Goal: Task Accomplishment & Management: Manage account settings

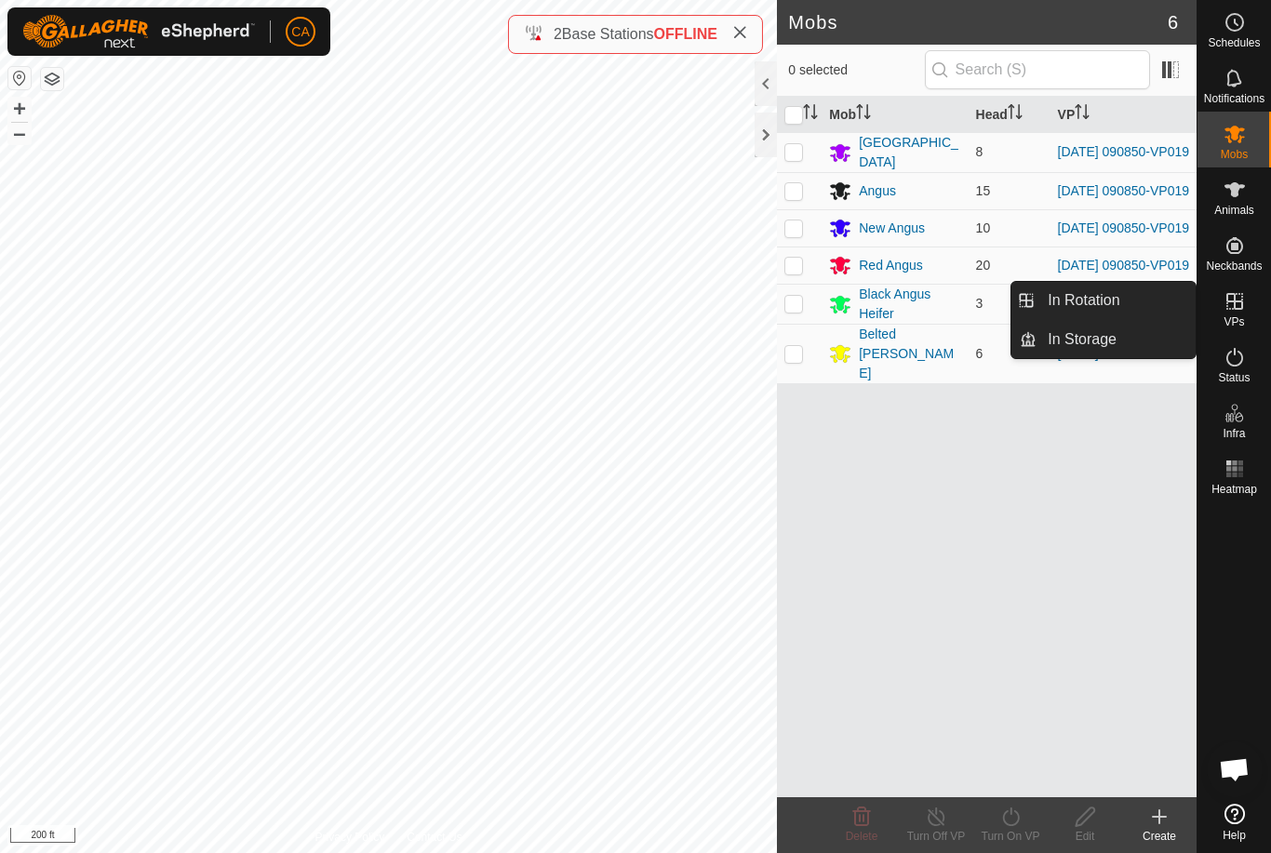
click at [1132, 287] on link "In Rotation" at bounding box center [1116, 300] width 159 height 37
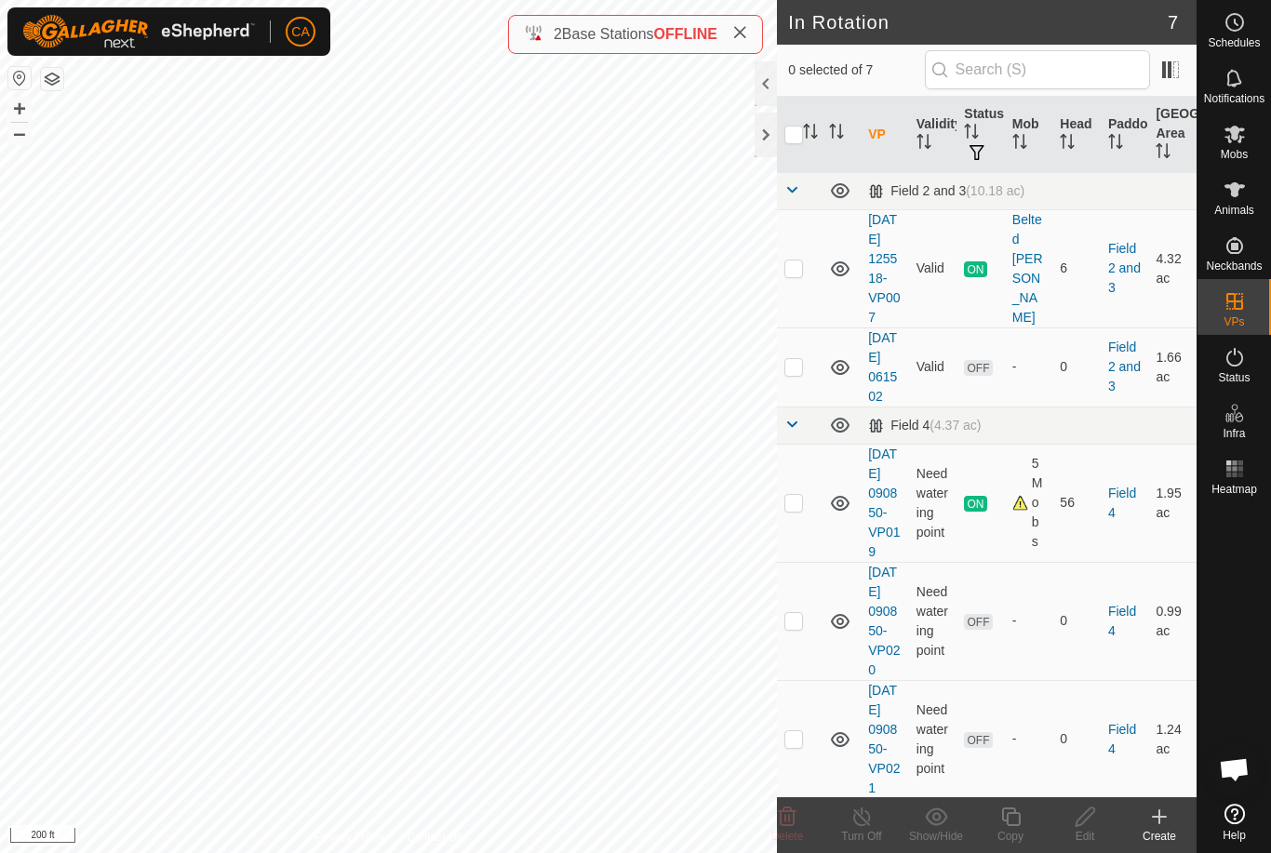
click at [803, 374] on p-checkbox at bounding box center [794, 366] width 19 height 15
click at [807, 390] on td at bounding box center [799, 367] width 45 height 79
checkbox input "false"
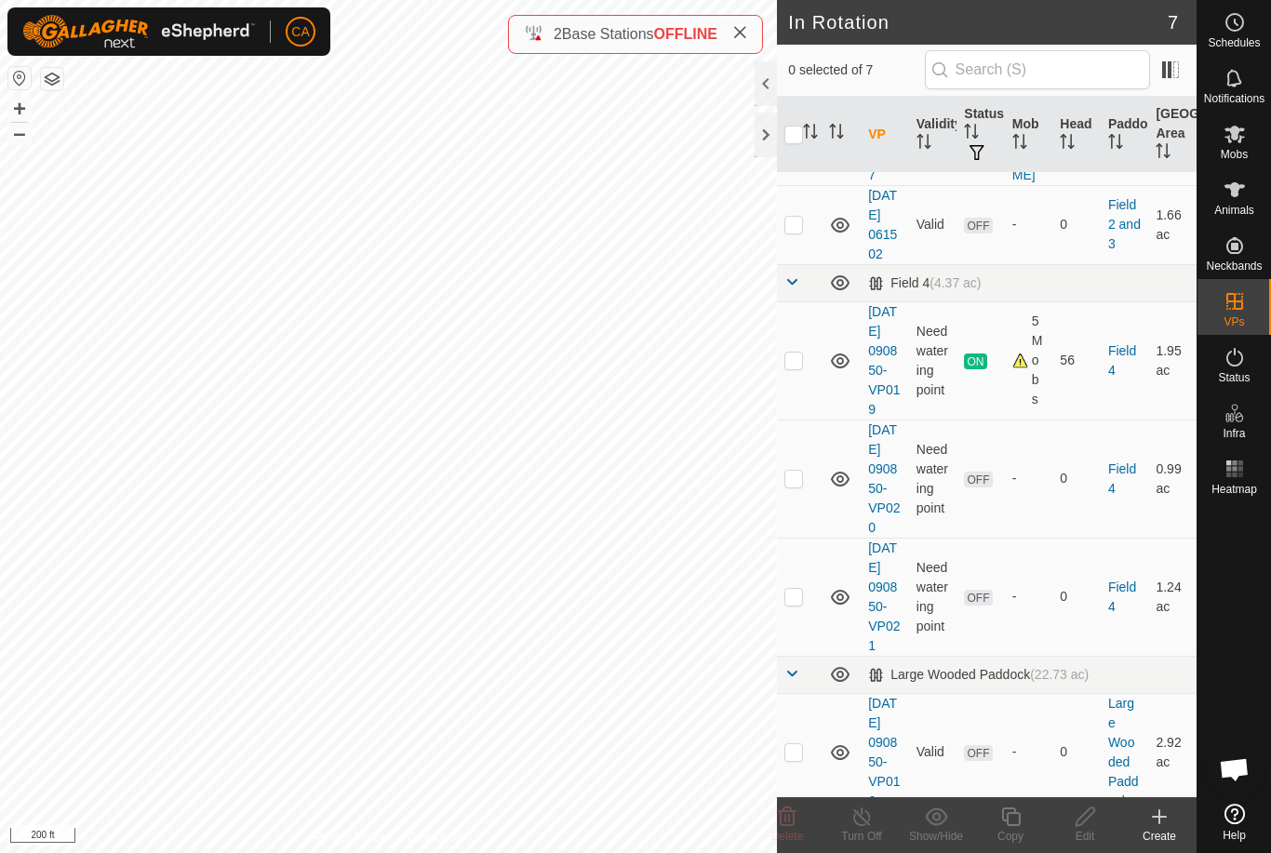
scroll to position [164, 0]
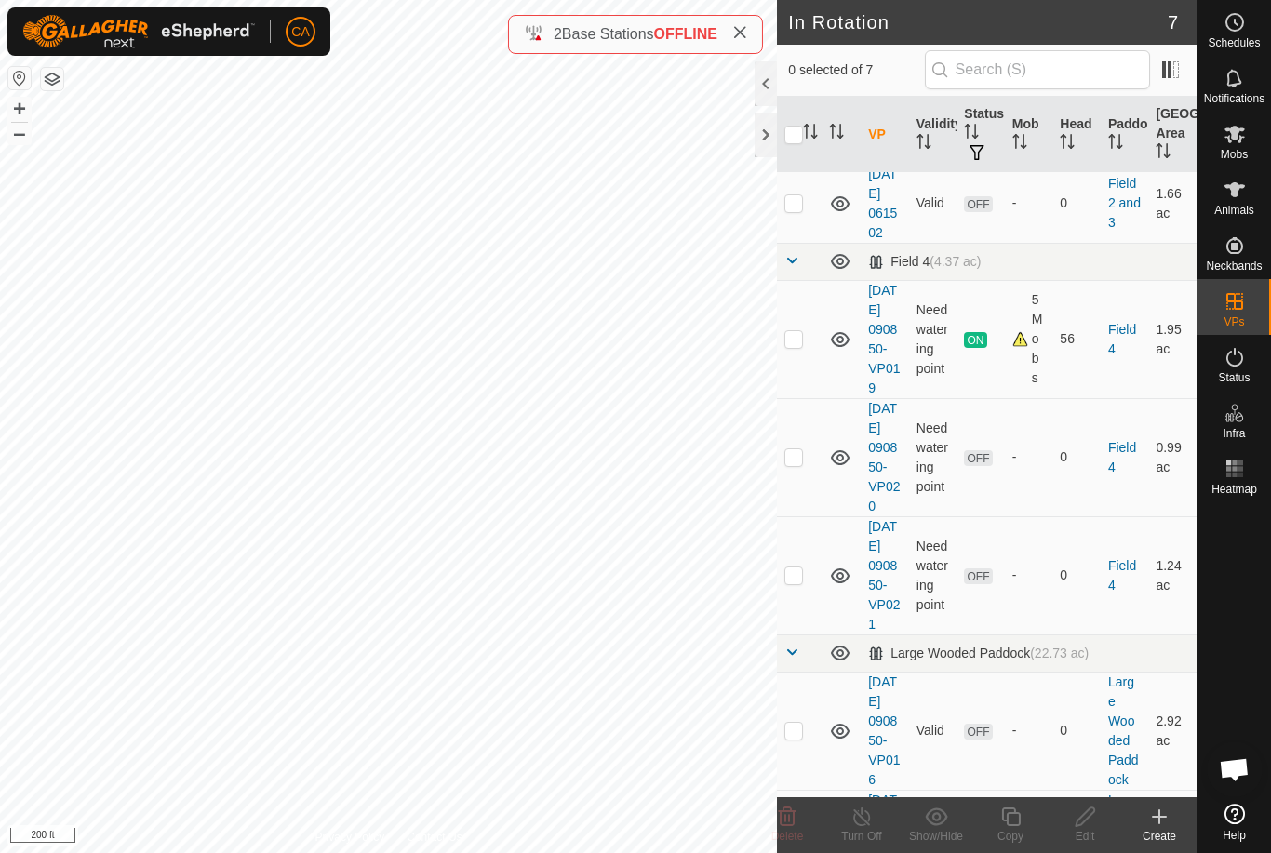
click at [814, 517] on td at bounding box center [799, 457] width 45 height 118
click at [798, 822] on icon at bounding box center [787, 817] width 22 height 22
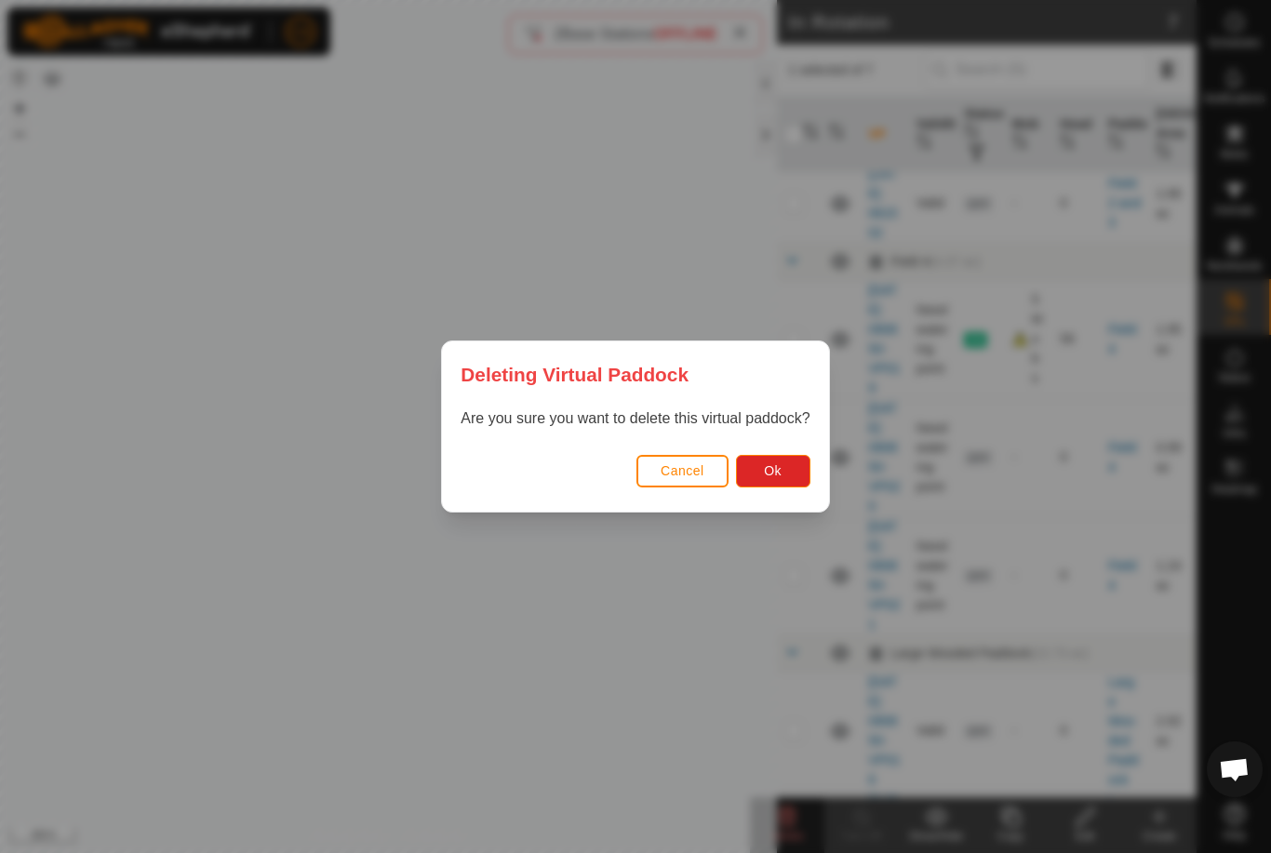
click at [797, 471] on button "Ok" at bounding box center [773, 471] width 74 height 33
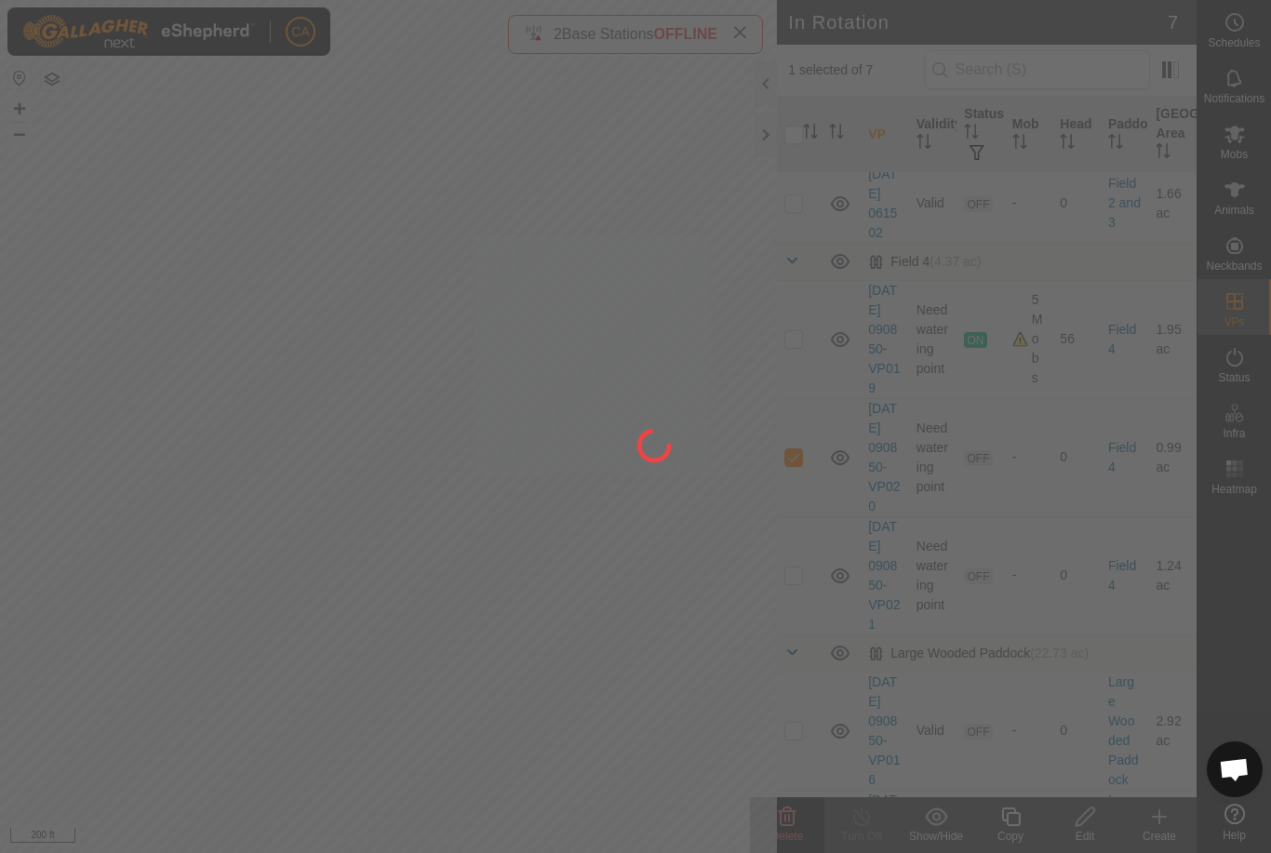
checkbox input "false"
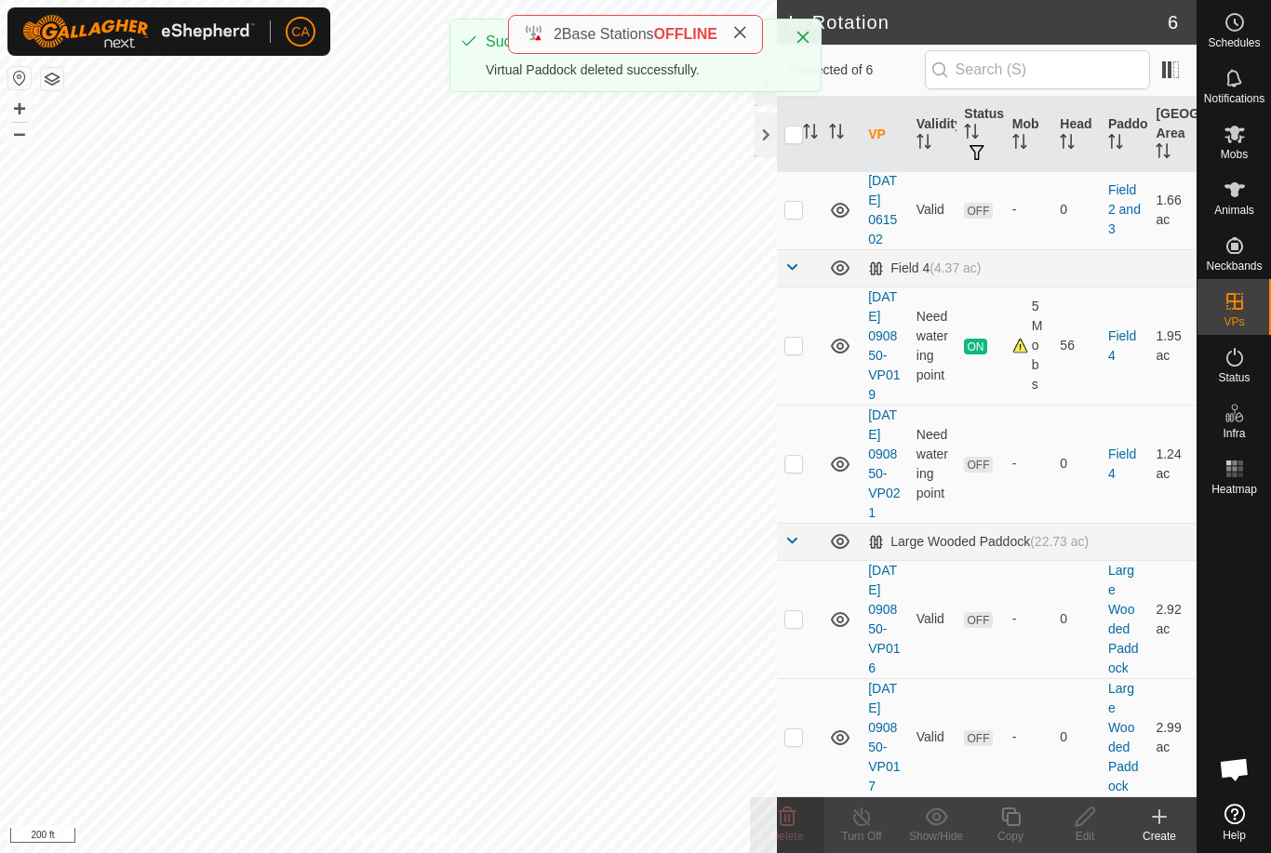
click at [812, 523] on td at bounding box center [799, 464] width 45 height 118
checkbox input "true"
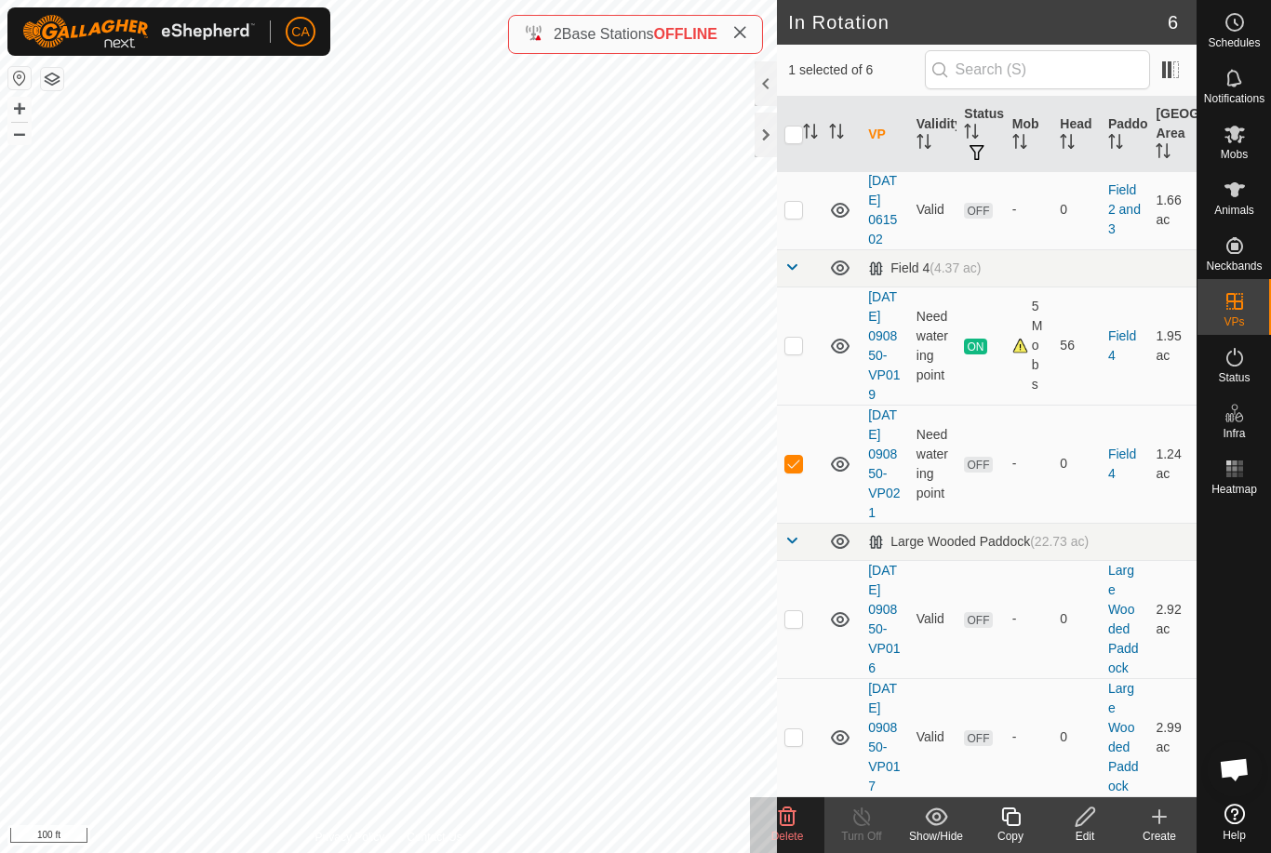
click at [797, 820] on icon at bounding box center [787, 817] width 22 height 22
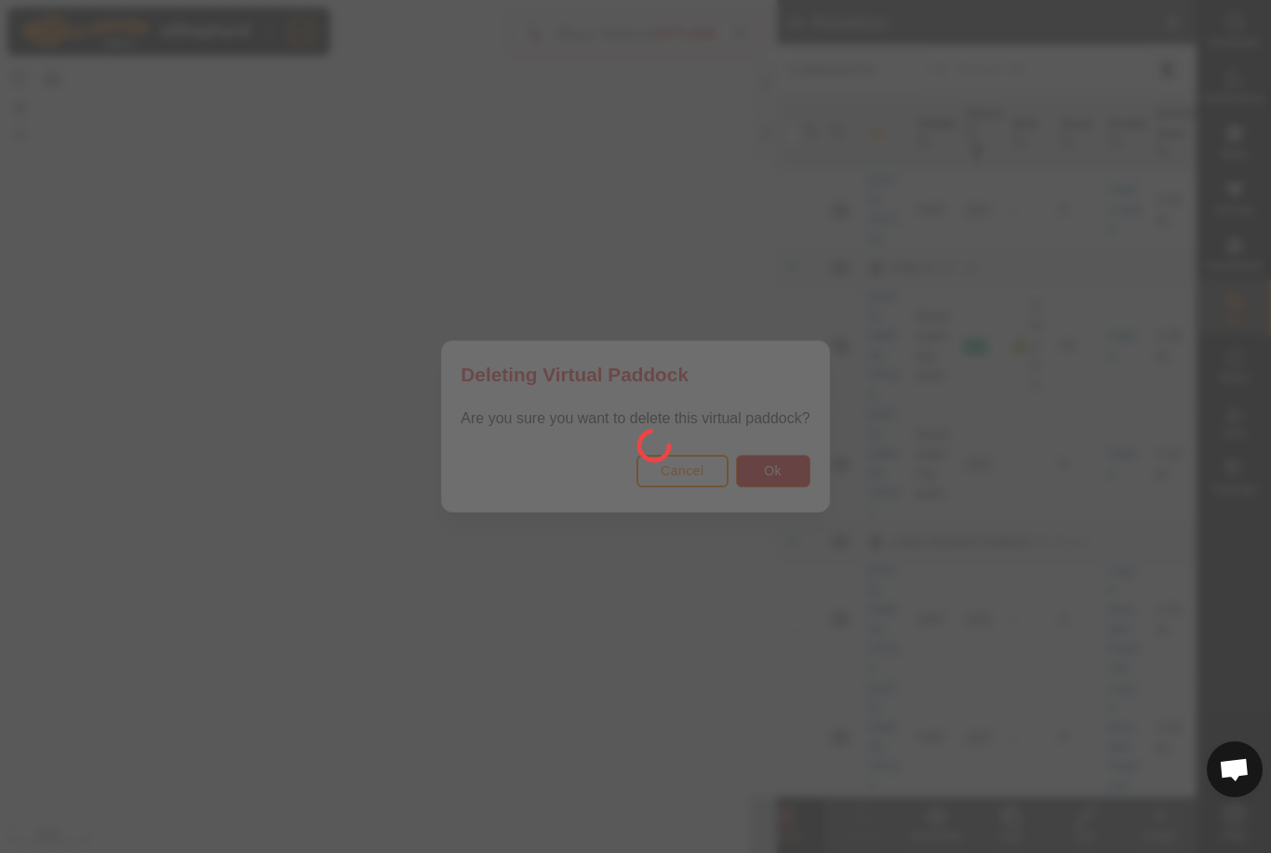
click at [790, 473] on button "Ok" at bounding box center [773, 471] width 74 height 33
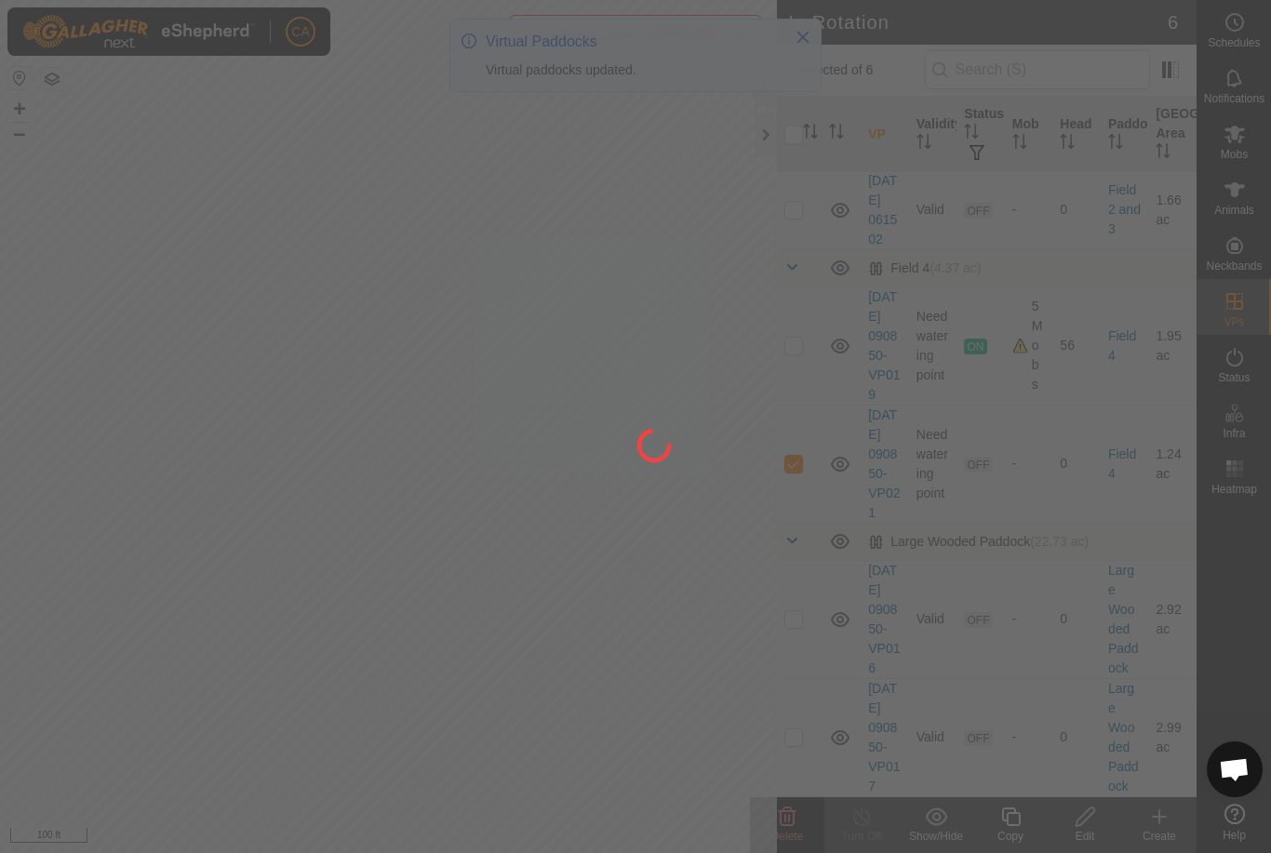
checkbox input "false"
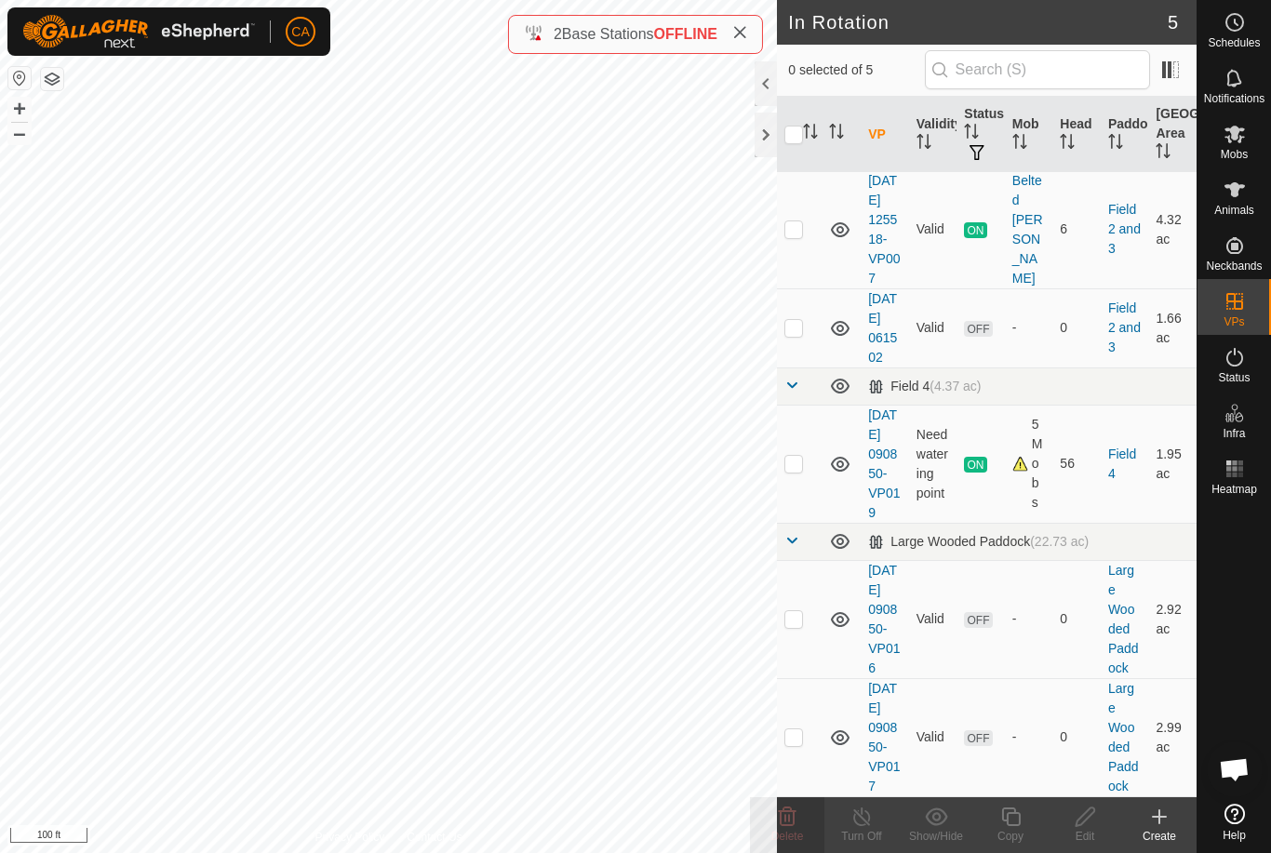
click at [811, 577] on td at bounding box center [799, 619] width 45 height 118
checkbox input "true"
click at [794, 611] on p-checkbox at bounding box center [794, 618] width 19 height 15
checkbox input "false"
click at [797, 730] on p-checkbox at bounding box center [794, 737] width 19 height 15
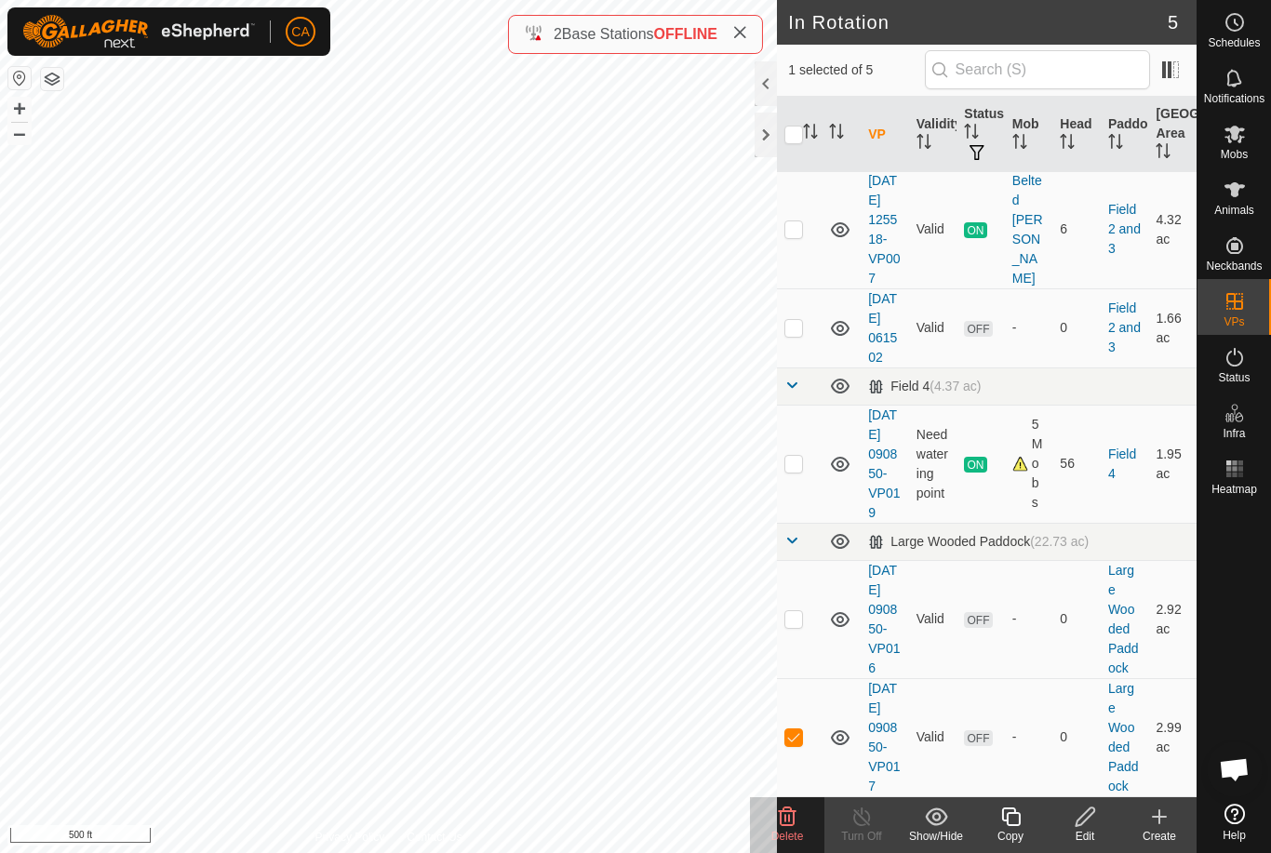
click at [840, 727] on icon at bounding box center [840, 738] width 22 height 22
click at [797, 733] on p-checkbox at bounding box center [794, 737] width 19 height 15
checkbox input "false"
click at [807, 595] on td at bounding box center [799, 619] width 45 height 118
click at [799, 816] on delete-svg-icon at bounding box center [787, 817] width 74 height 22
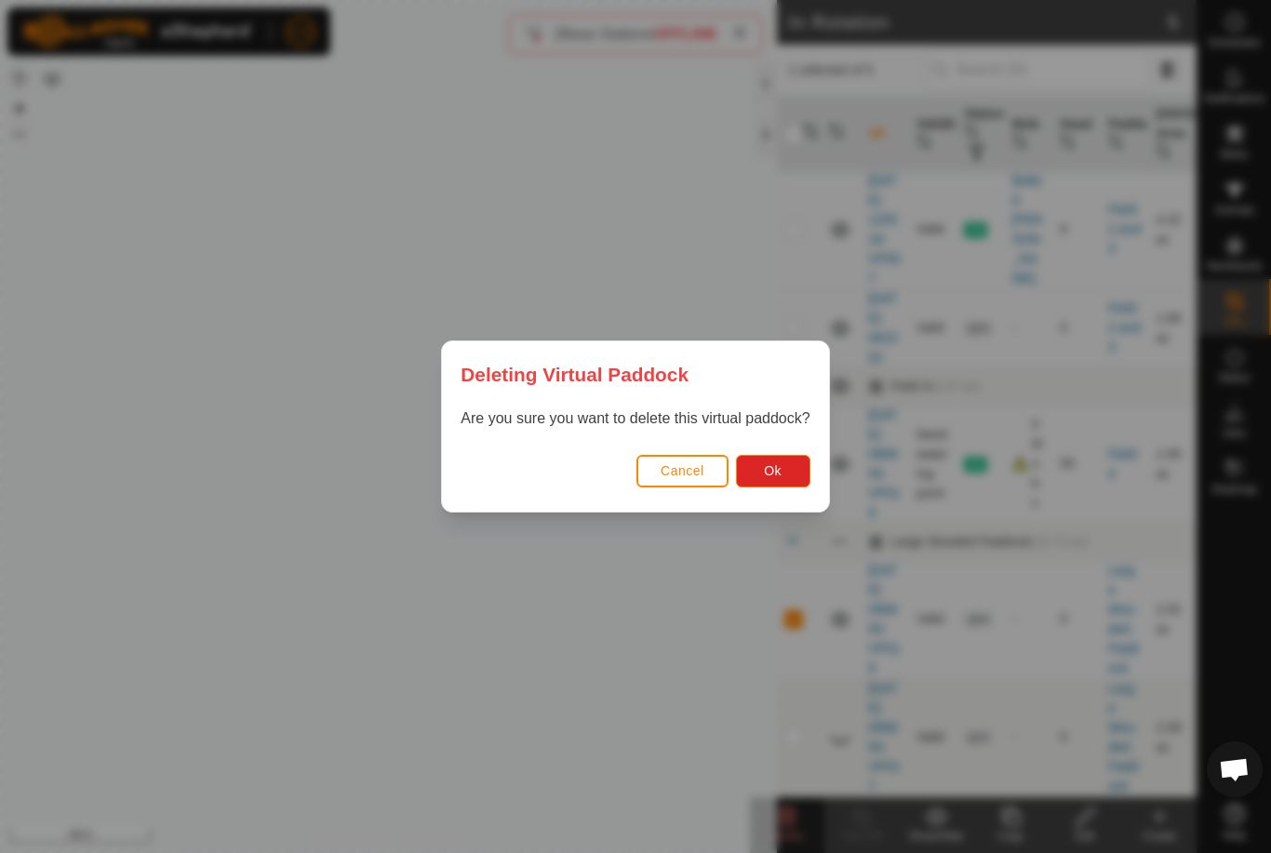
click at [780, 475] on span "Ok" at bounding box center [773, 470] width 18 height 15
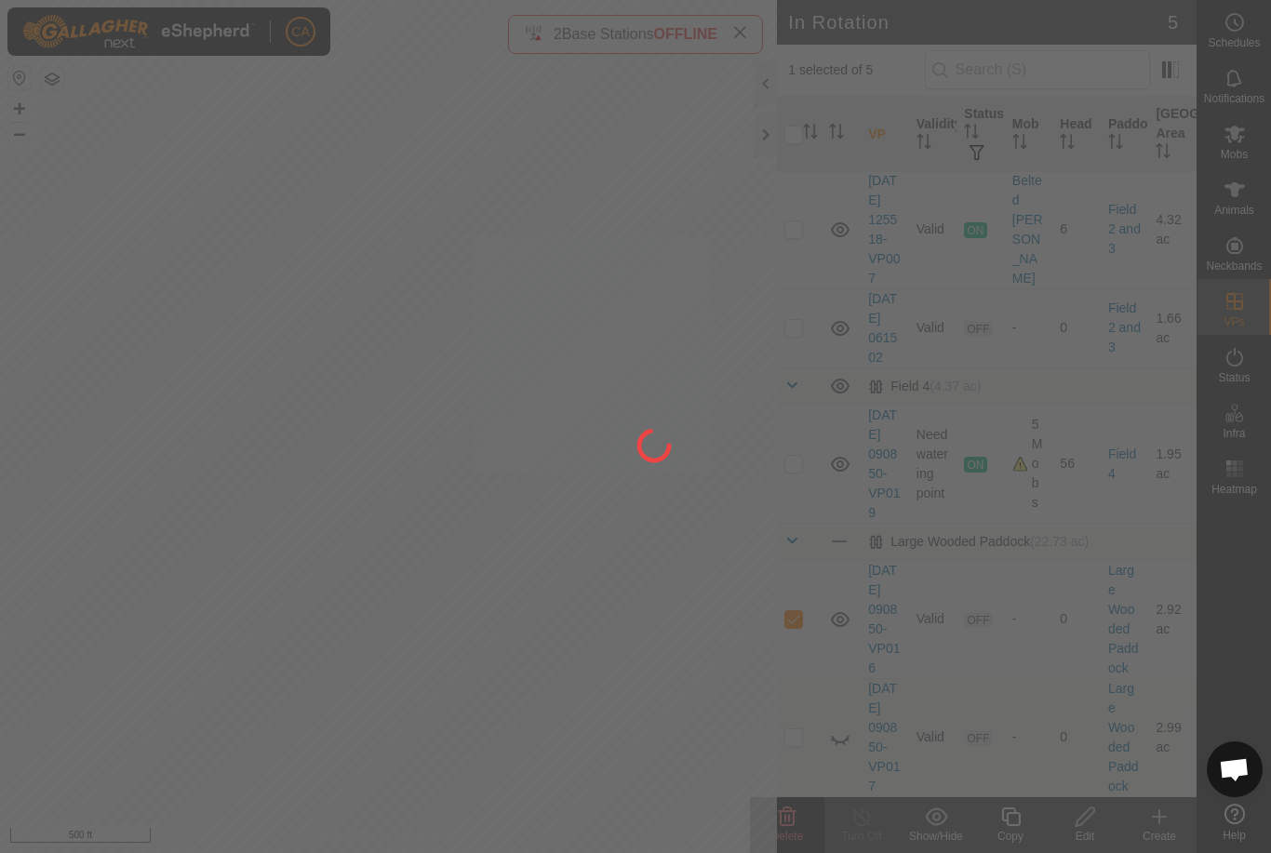
checkbox input "false"
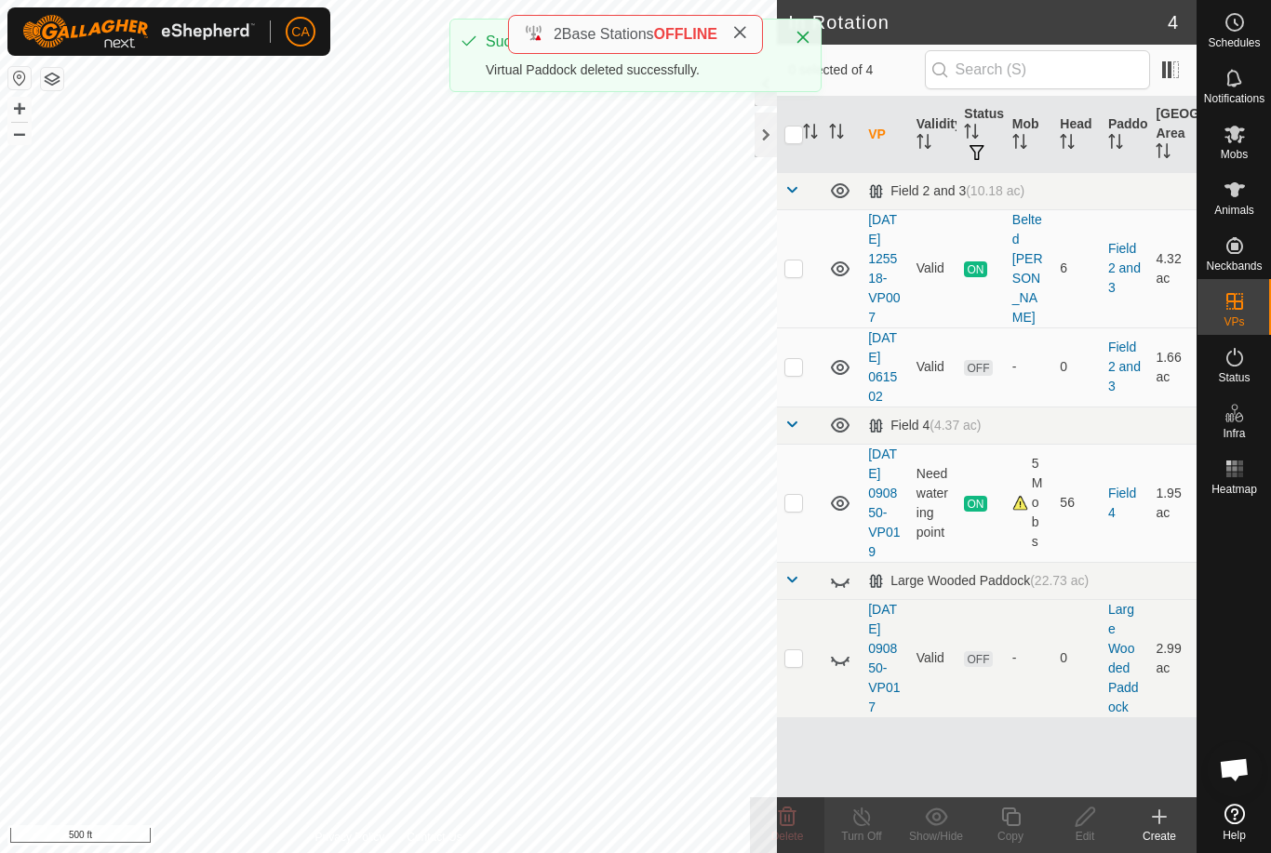
scroll to position [0, 0]
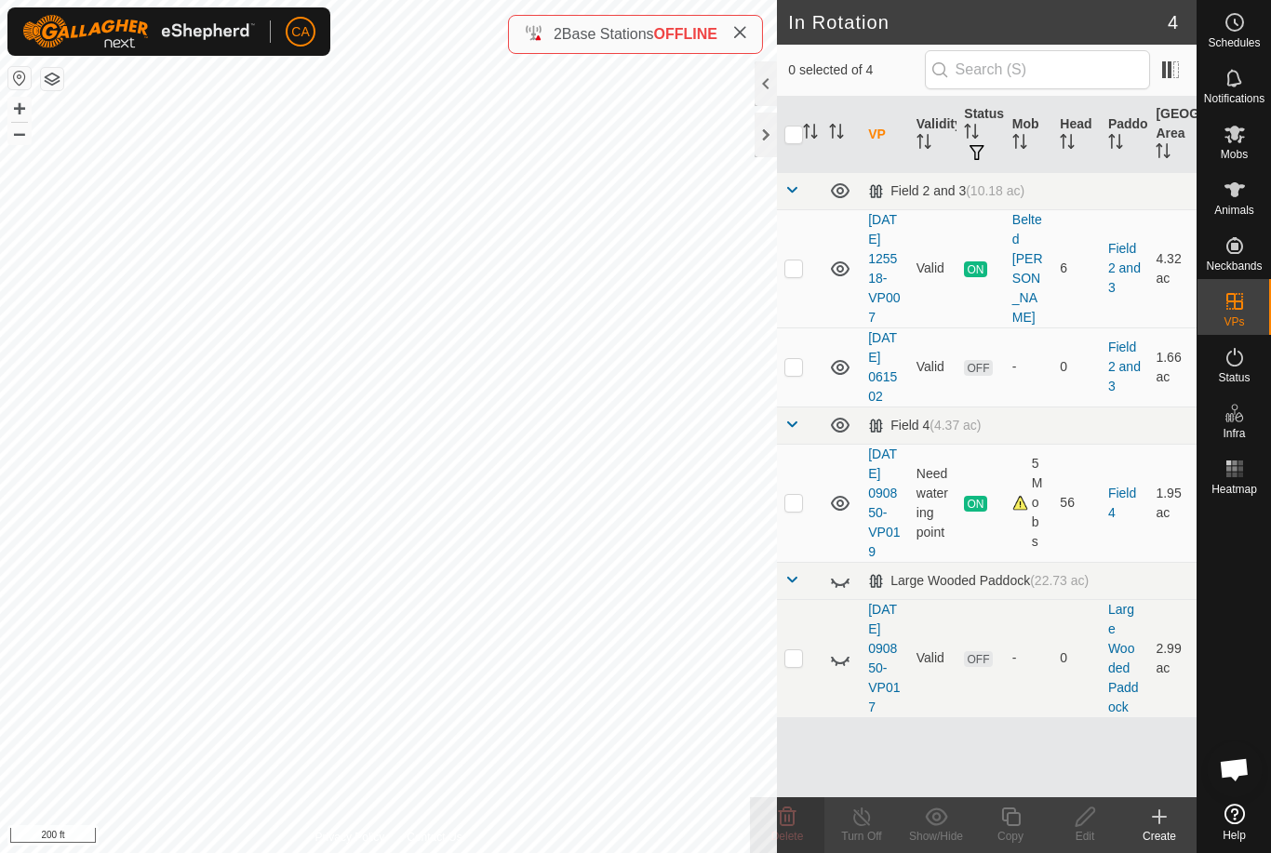
click at [806, 399] on td at bounding box center [799, 367] width 45 height 79
checkbox input "true"
click at [55, 81] on button "button" at bounding box center [52, 79] width 22 height 22
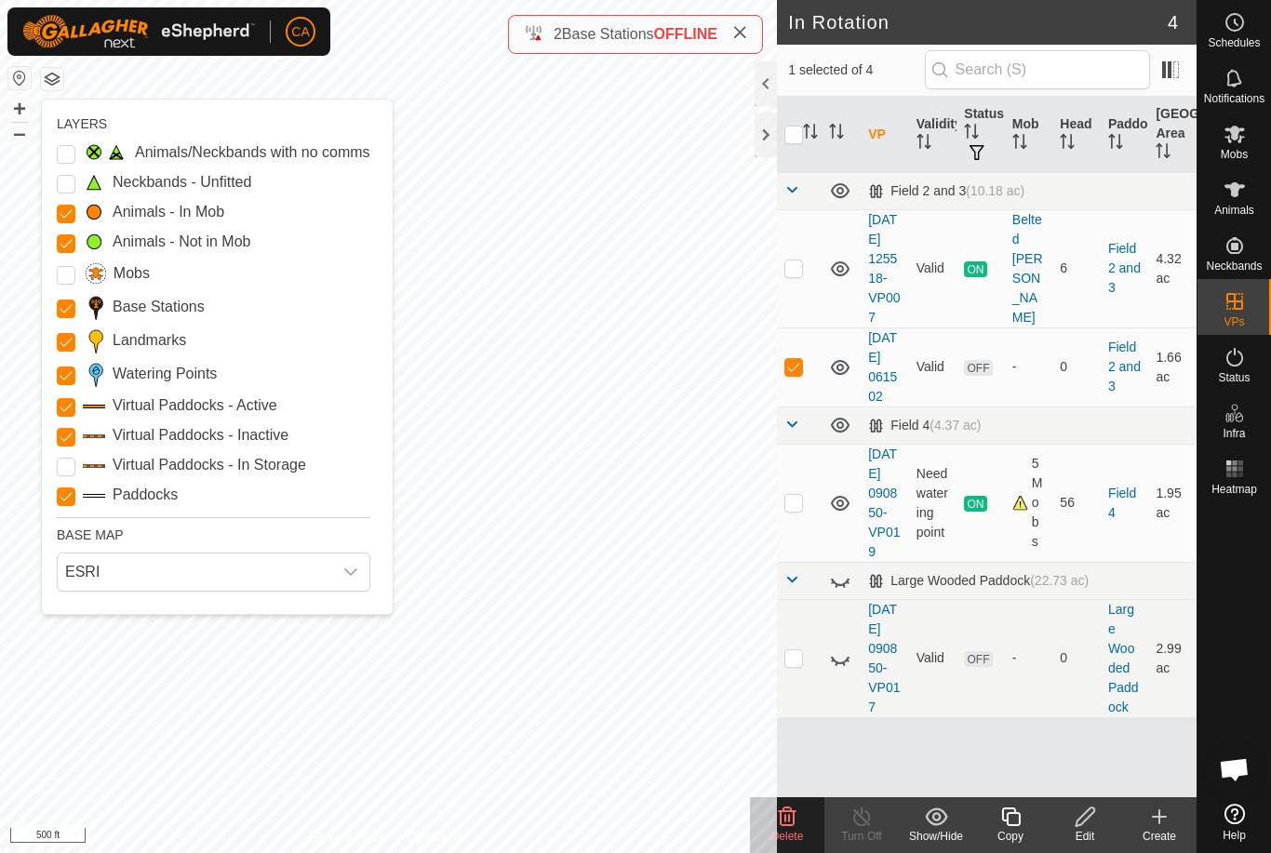
click at [63, 373] on Points "Watering Points" at bounding box center [66, 376] width 19 height 19
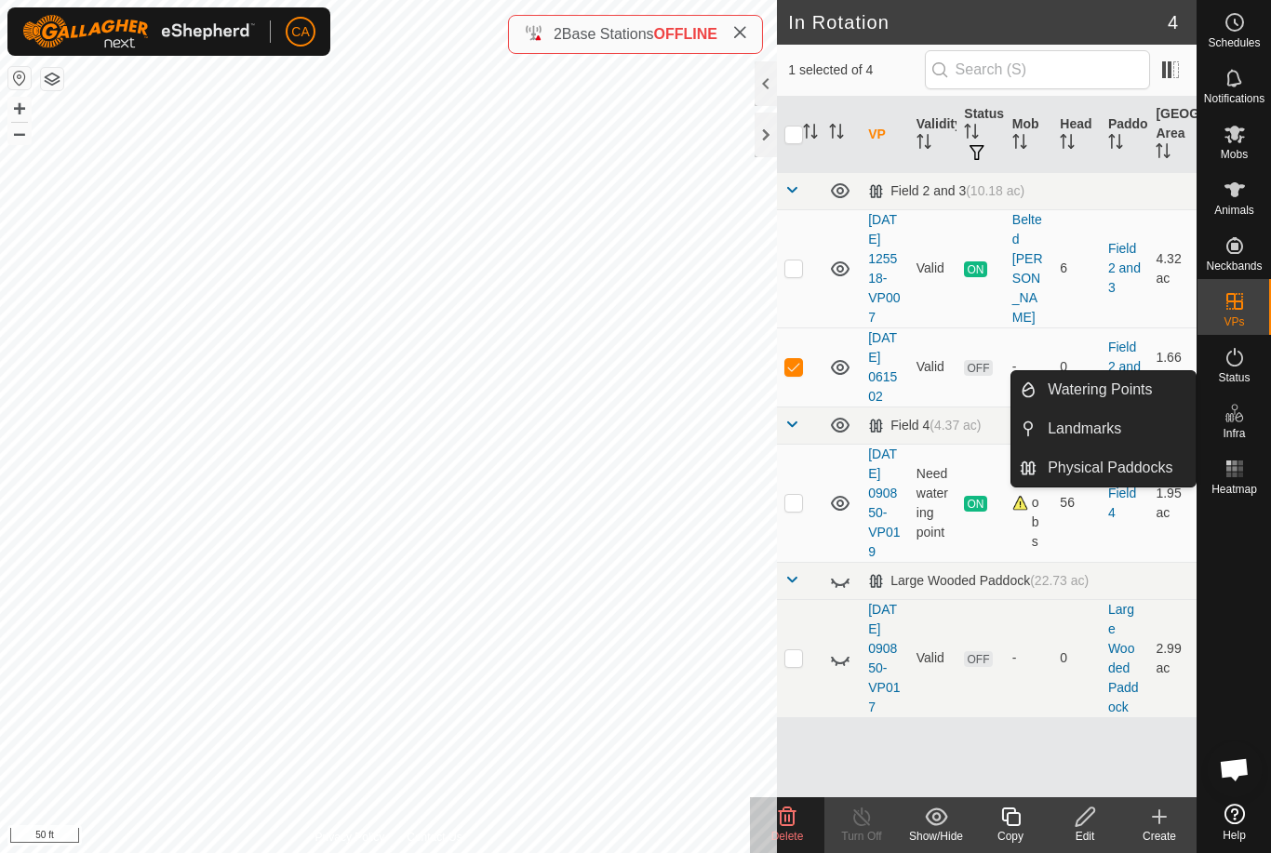
click at [1114, 425] on span "Landmarks" at bounding box center [1085, 429] width 74 height 22
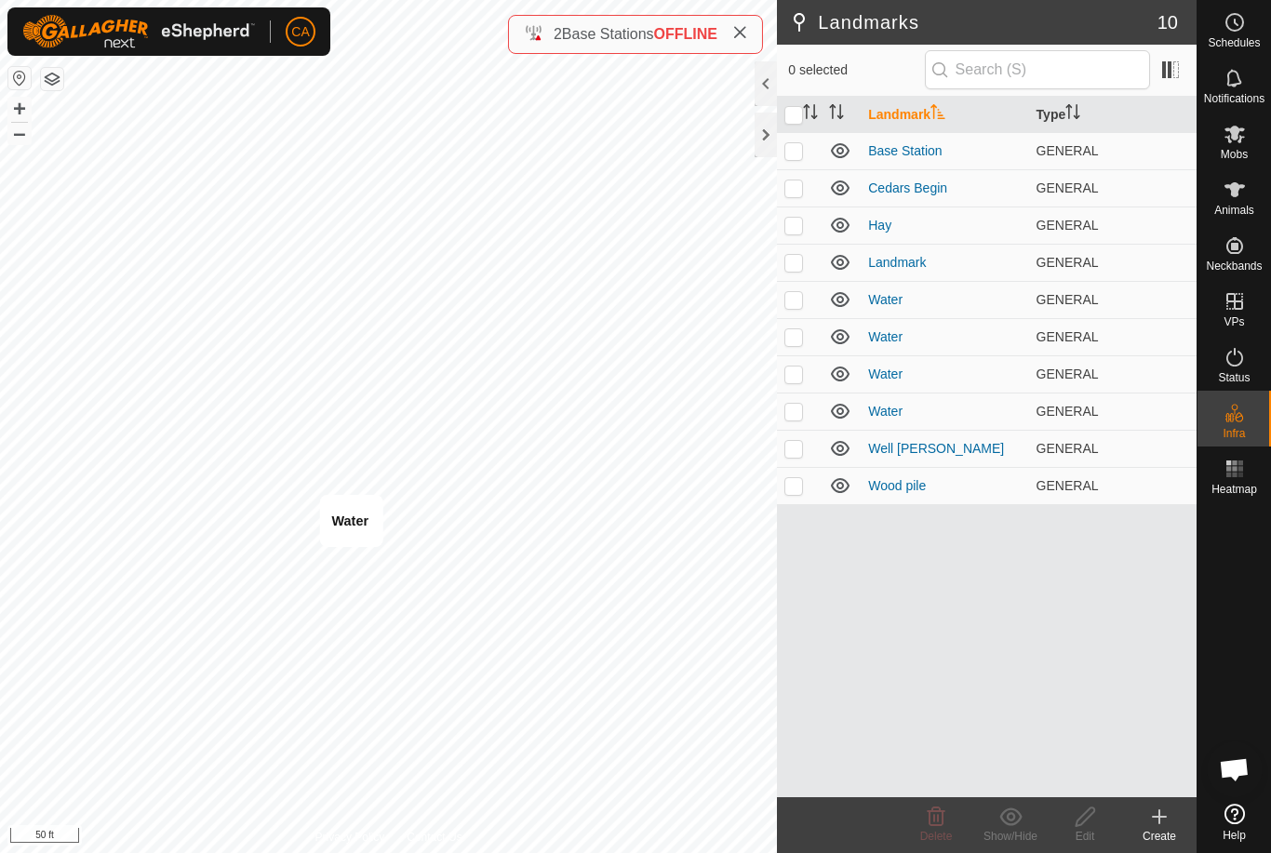
click at [810, 372] on td at bounding box center [799, 374] width 45 height 37
click at [933, 823] on icon at bounding box center [936, 817] width 22 height 22
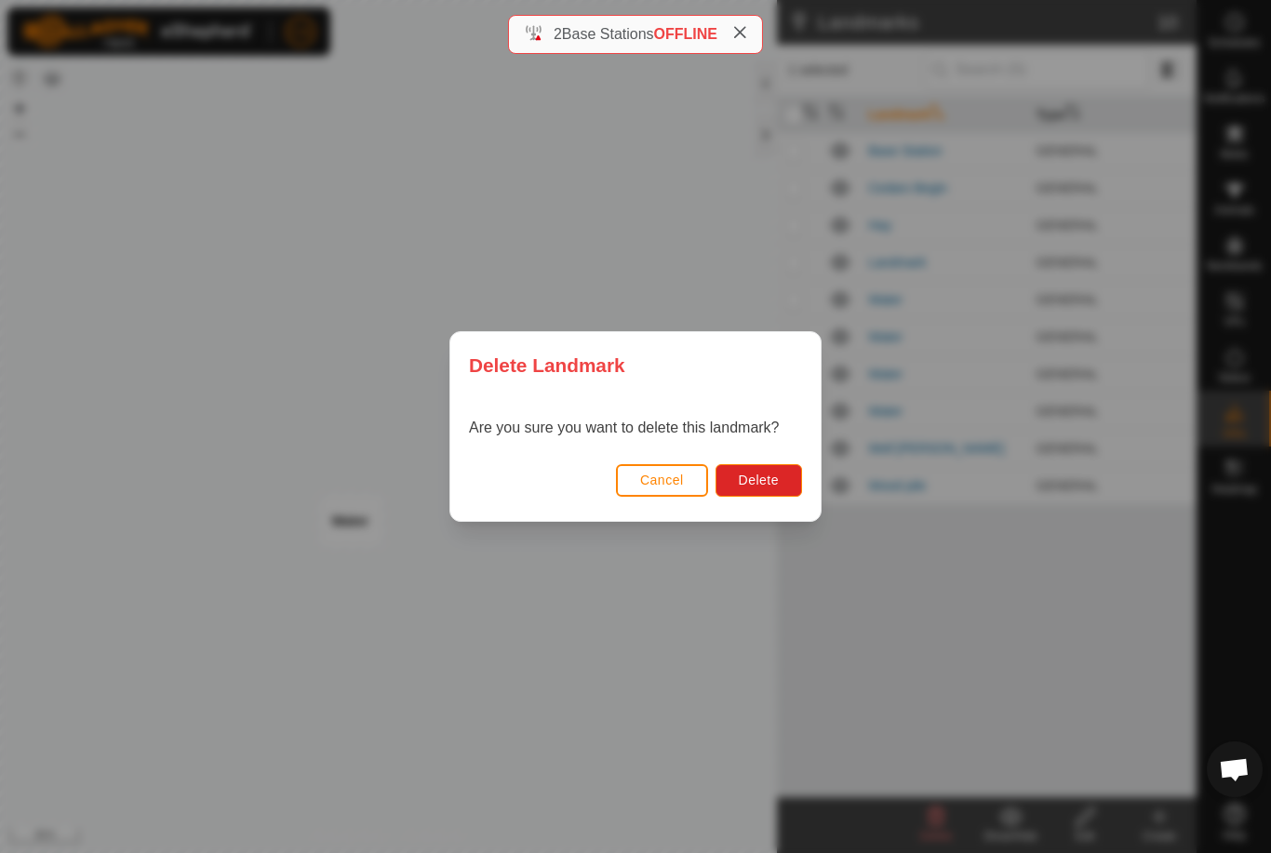
click at [792, 490] on button "Delete" at bounding box center [759, 480] width 87 height 33
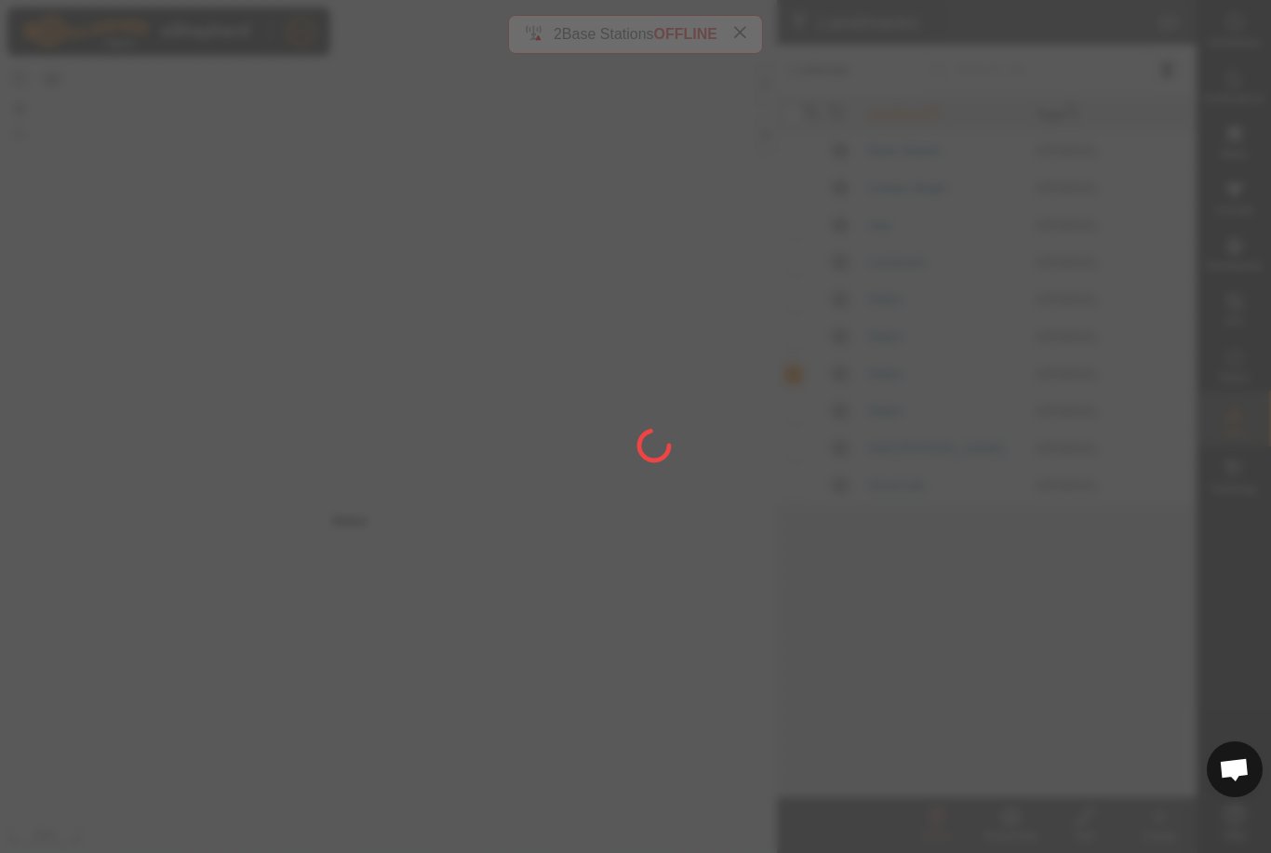
checkbox input "false"
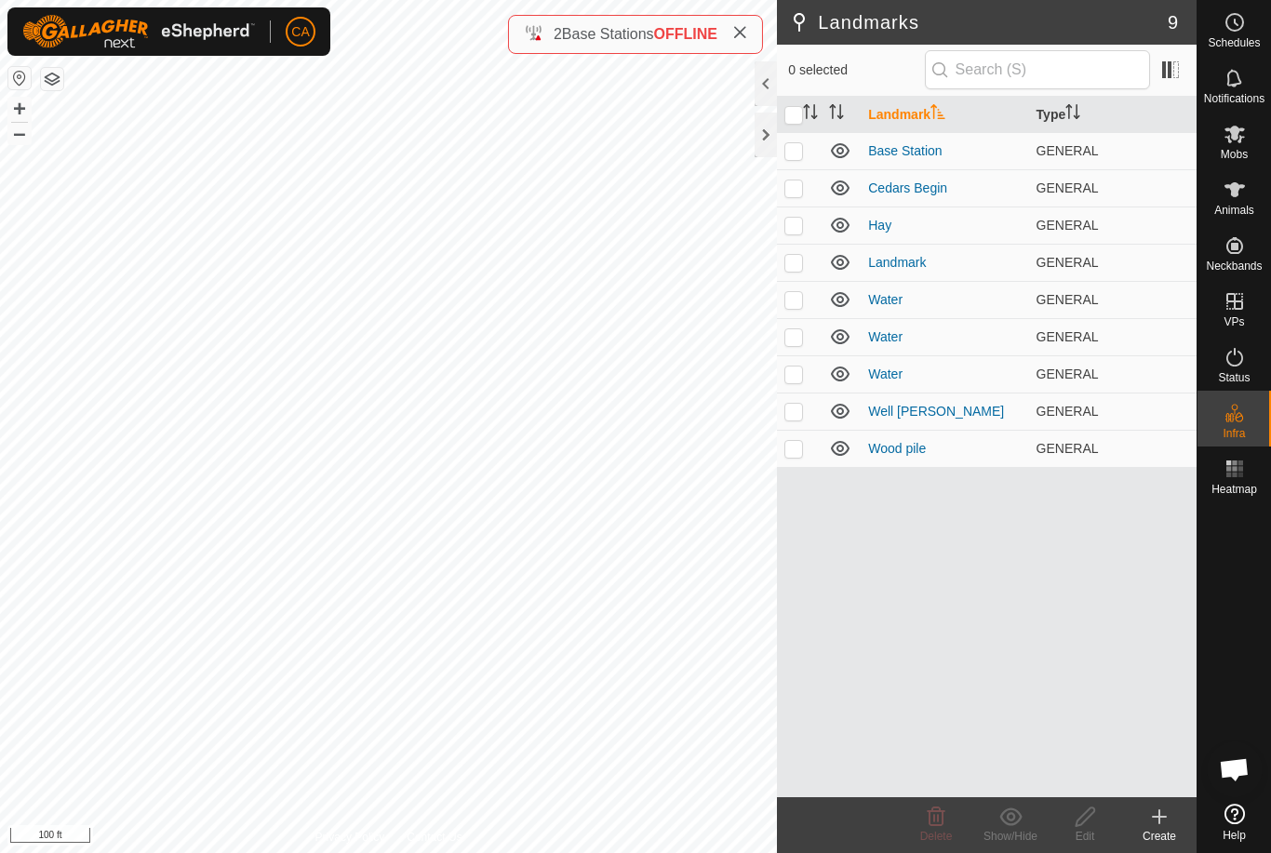
click at [800, 378] on p-checkbox at bounding box center [794, 374] width 19 height 15
click at [808, 375] on td at bounding box center [799, 374] width 45 height 37
checkbox input "false"
click at [808, 336] on td at bounding box center [799, 336] width 45 height 37
click at [946, 814] on icon at bounding box center [936, 817] width 22 height 22
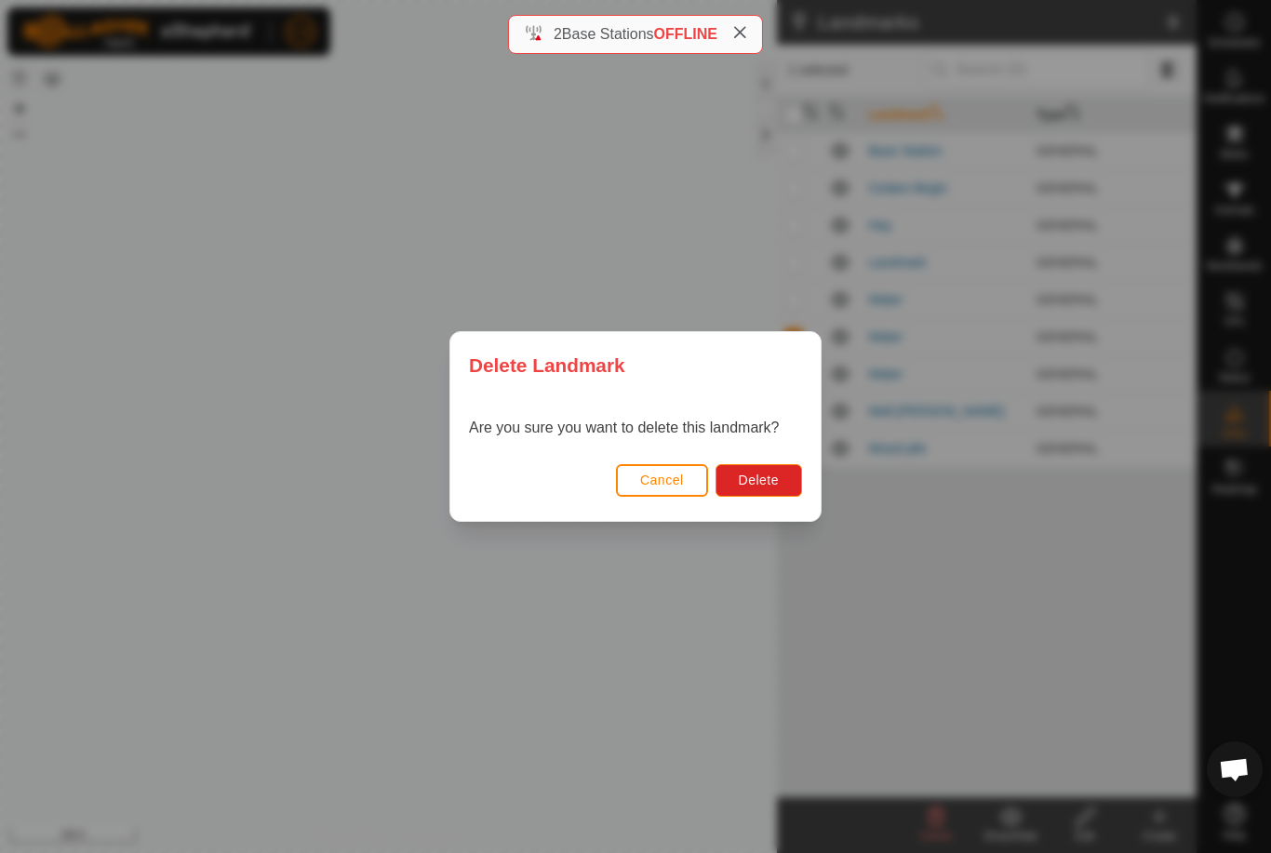
click at [782, 474] on button "Delete" at bounding box center [759, 480] width 87 height 33
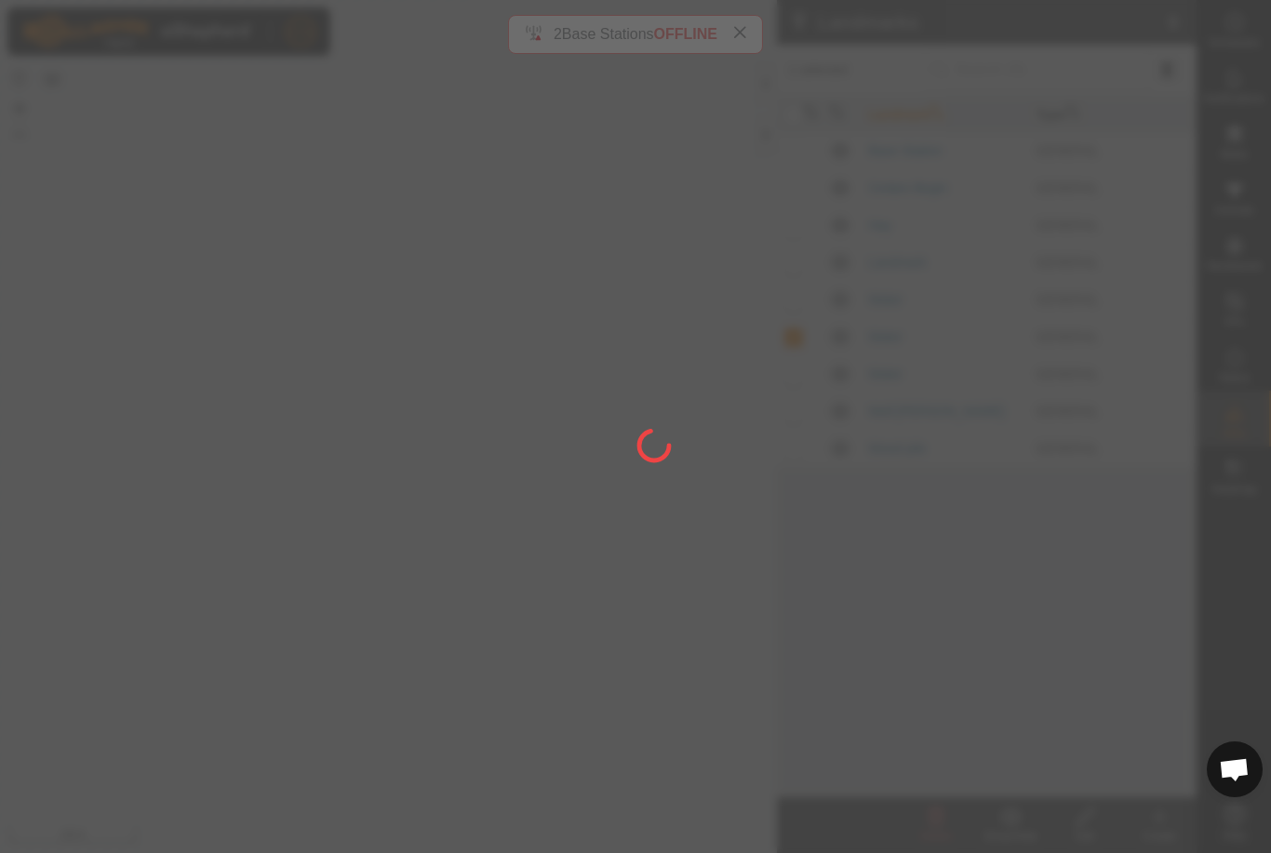
checkbox input "false"
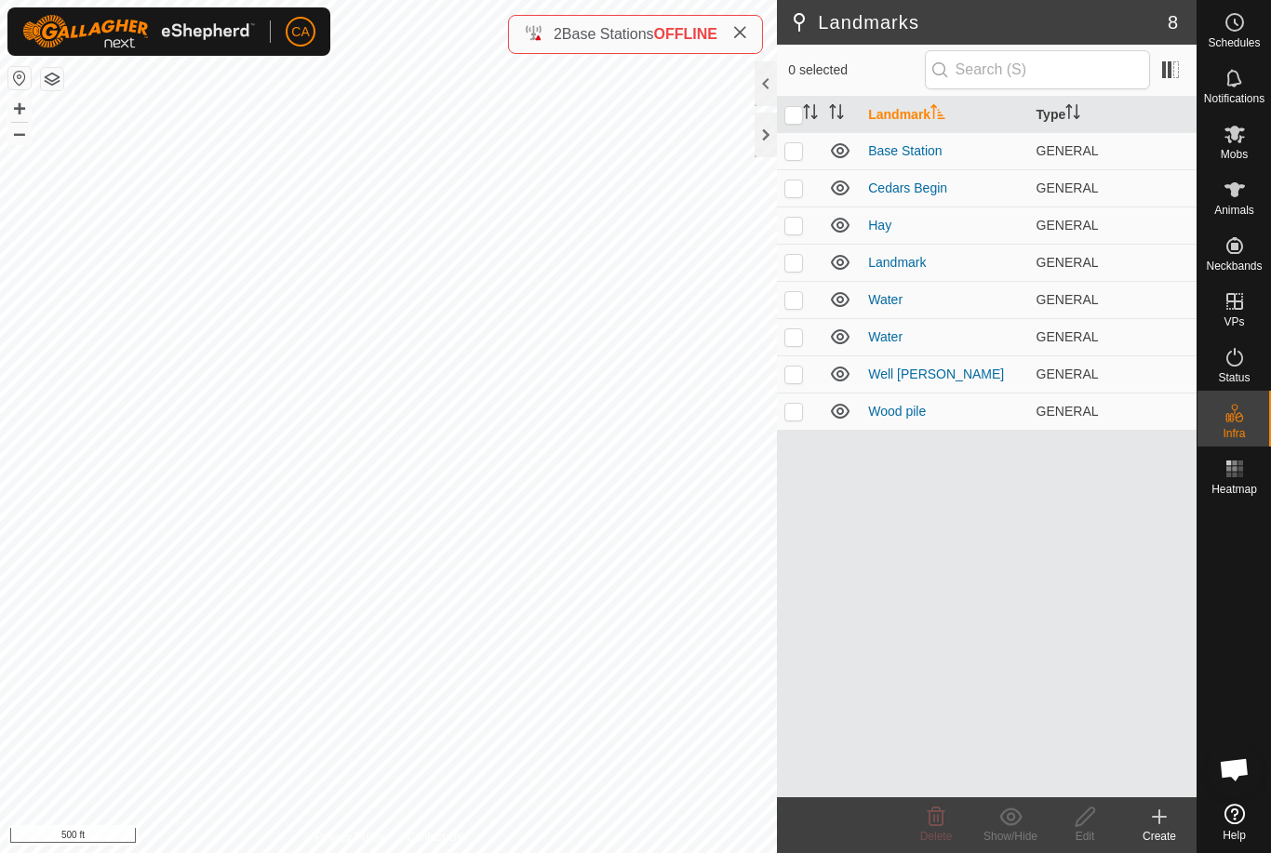
click at [807, 296] on td at bounding box center [799, 299] width 45 height 37
click at [935, 826] on icon at bounding box center [937, 817] width 18 height 19
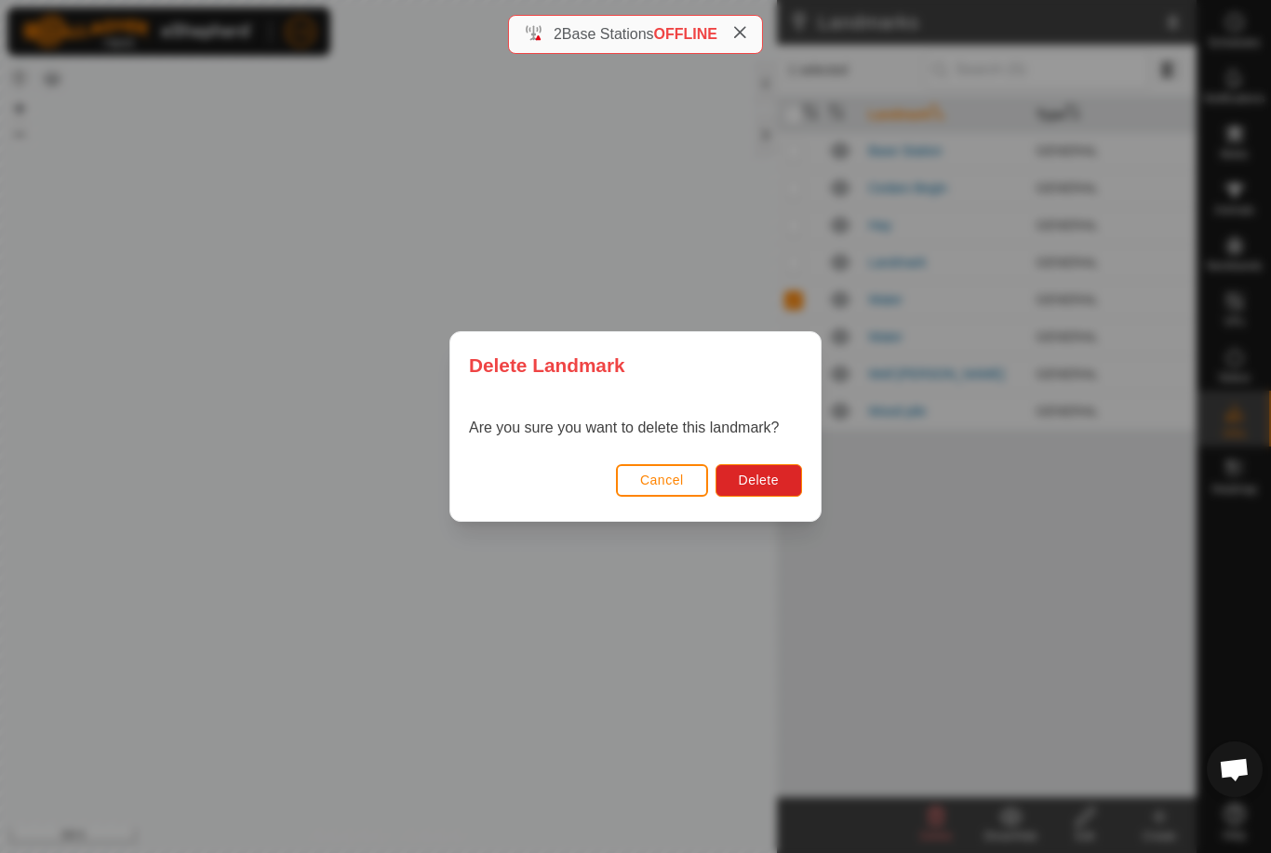
click at [776, 490] on button "Delete" at bounding box center [759, 480] width 87 height 33
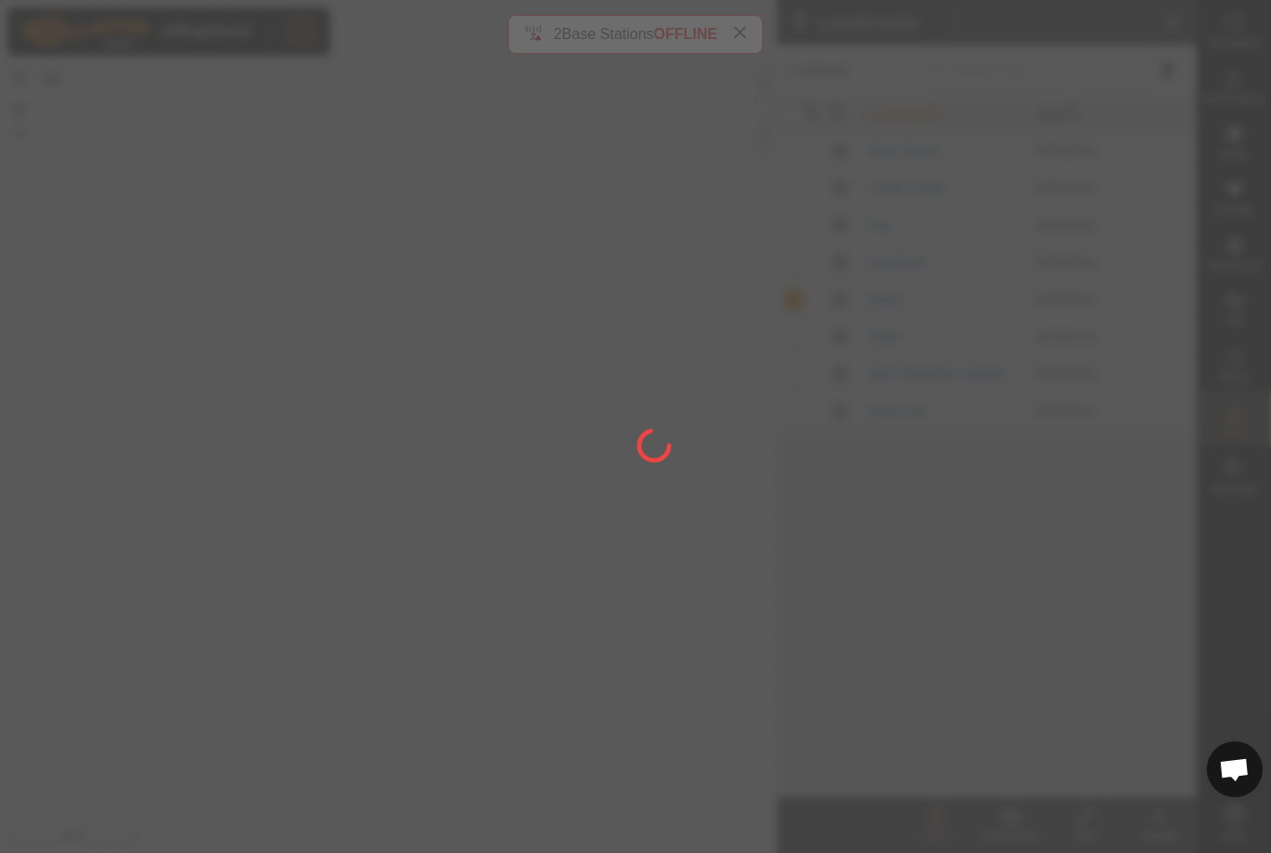
checkbox input "false"
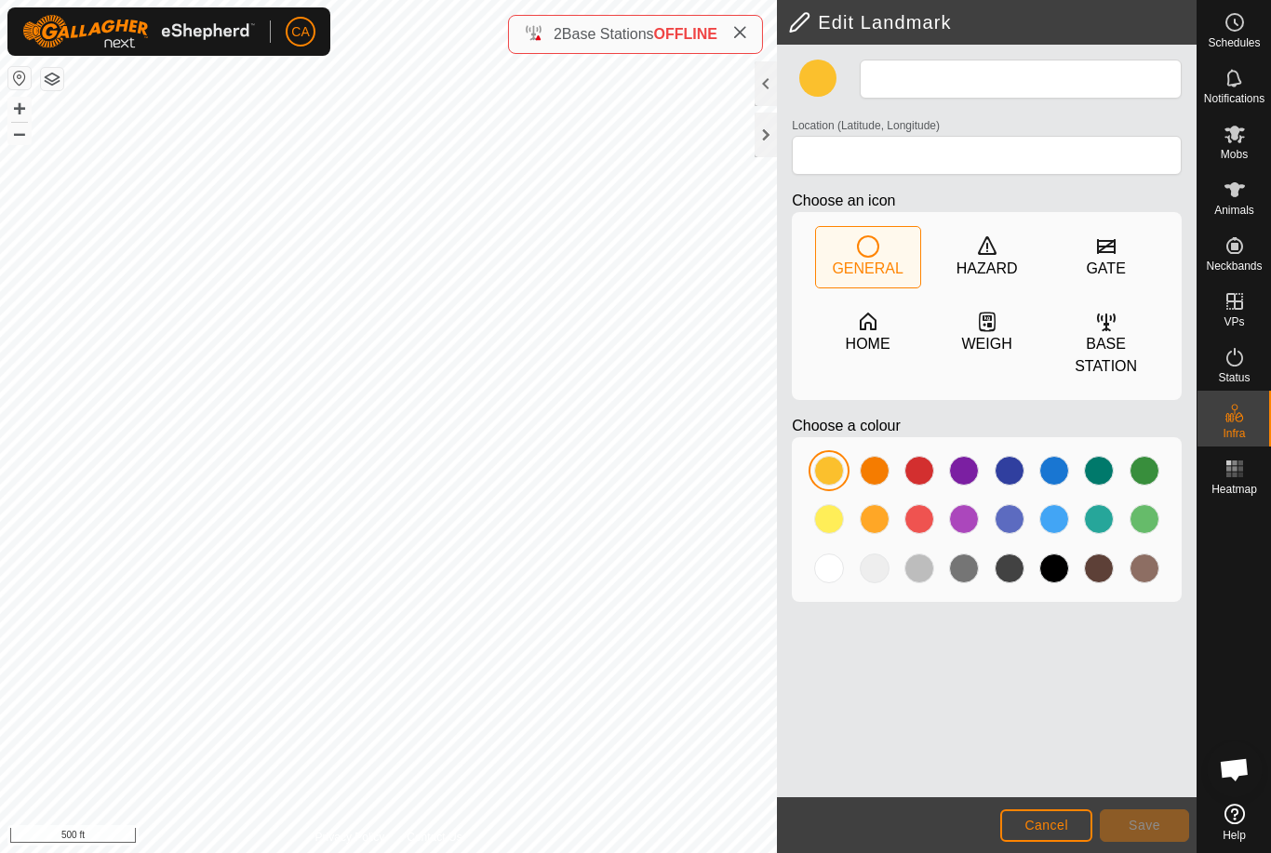
type input "Hay"
type input "44.284543, -72.169950"
click at [1254, 365] on div "Status" at bounding box center [1235, 363] width 74 height 56
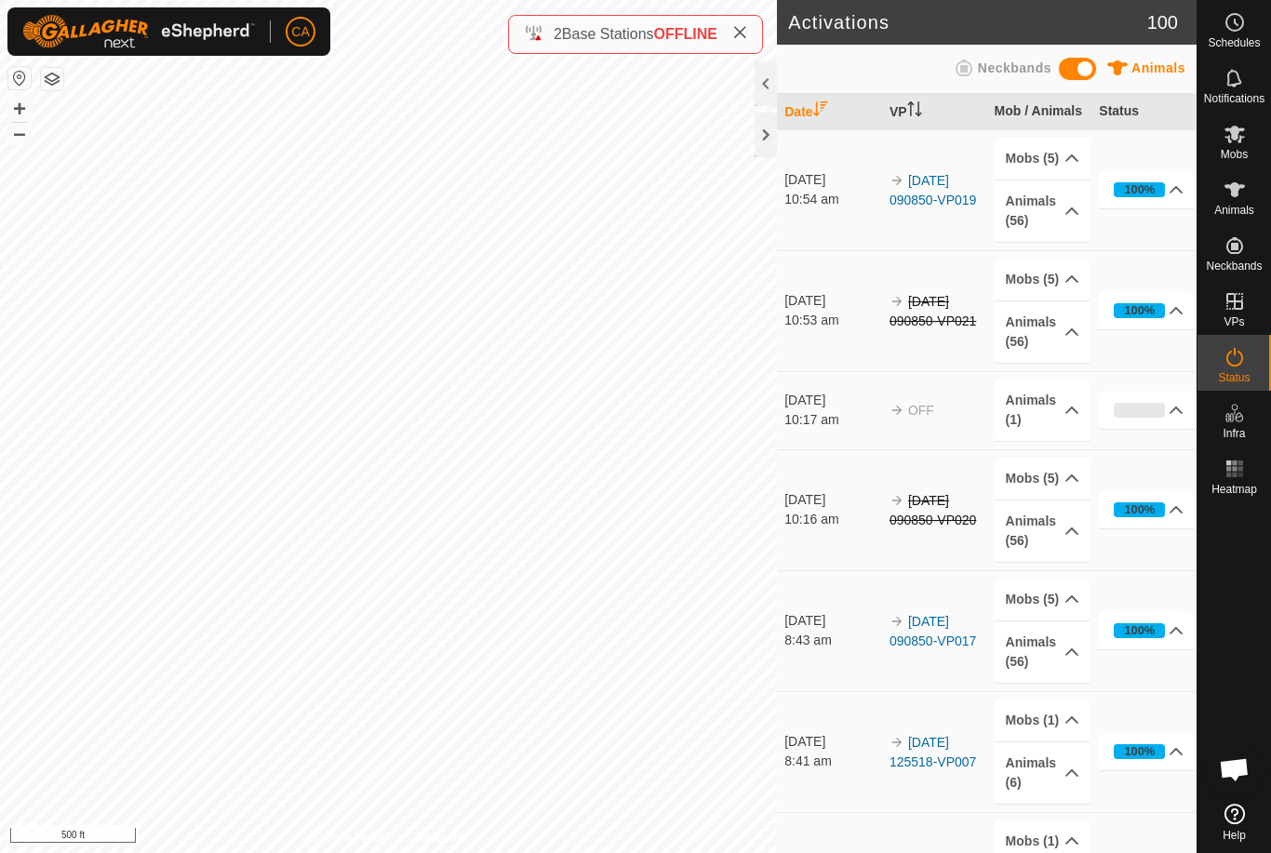
click at [1246, 368] on es-activation-svg-icon at bounding box center [1235, 357] width 34 height 30
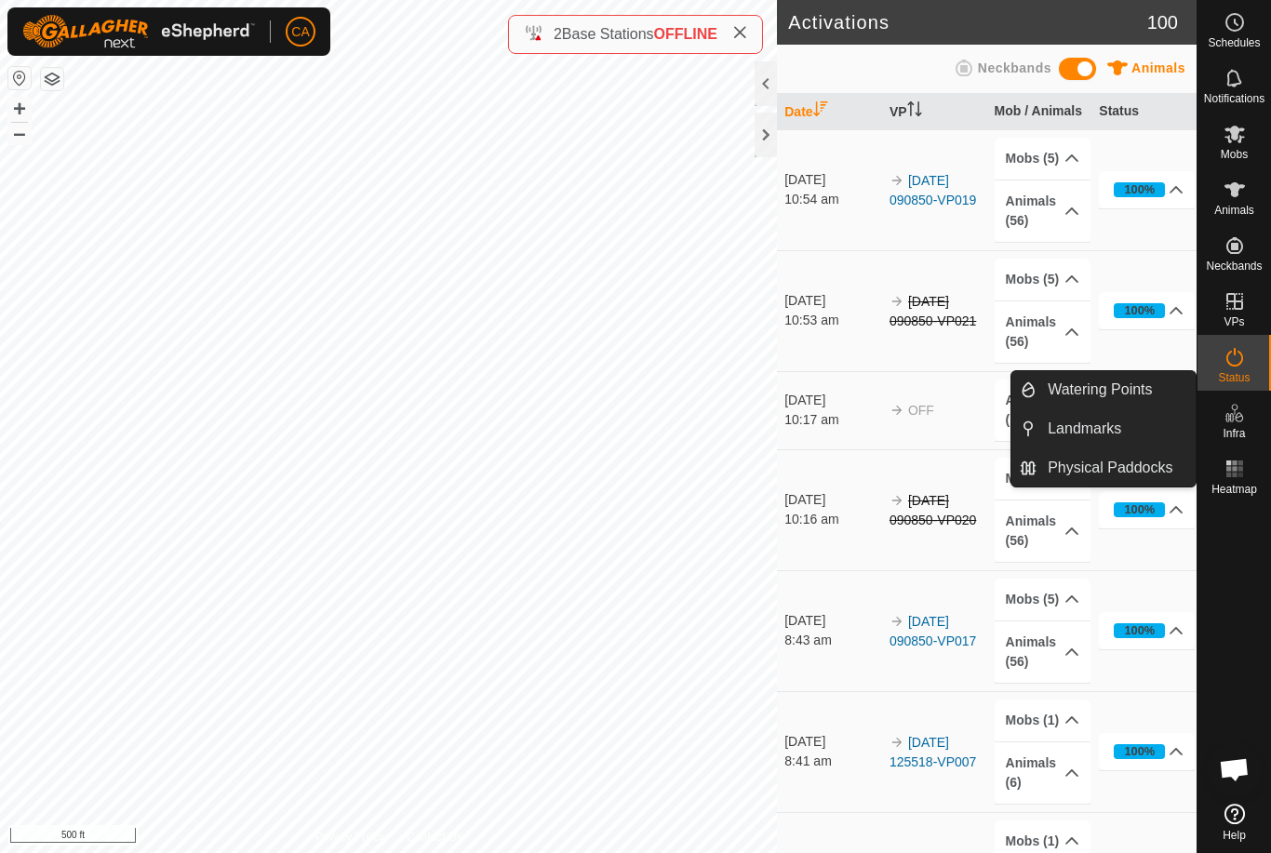
click at [1117, 426] on span "Landmarks" at bounding box center [1085, 429] width 74 height 22
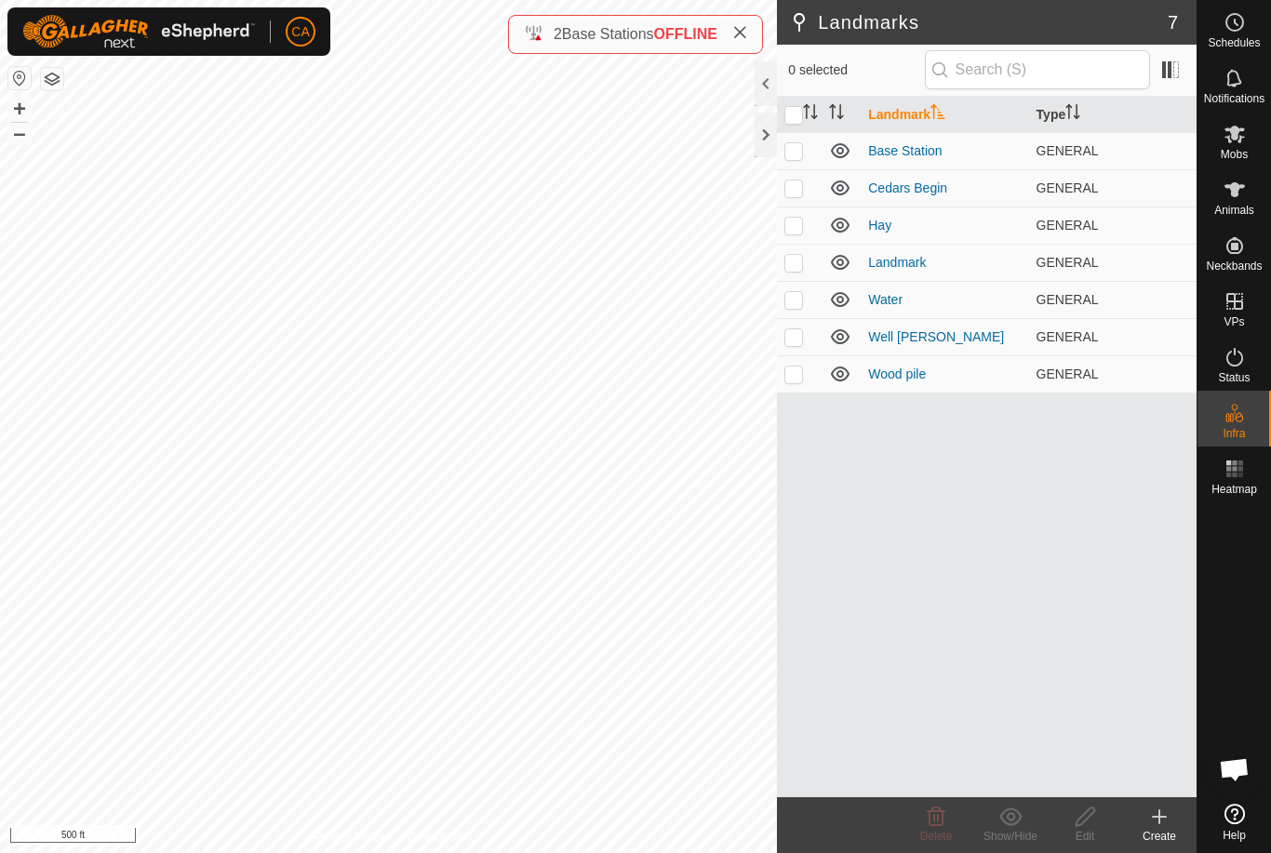
click at [799, 228] on p-checkbox at bounding box center [794, 225] width 19 height 15
click at [933, 827] on icon at bounding box center [936, 817] width 22 height 22
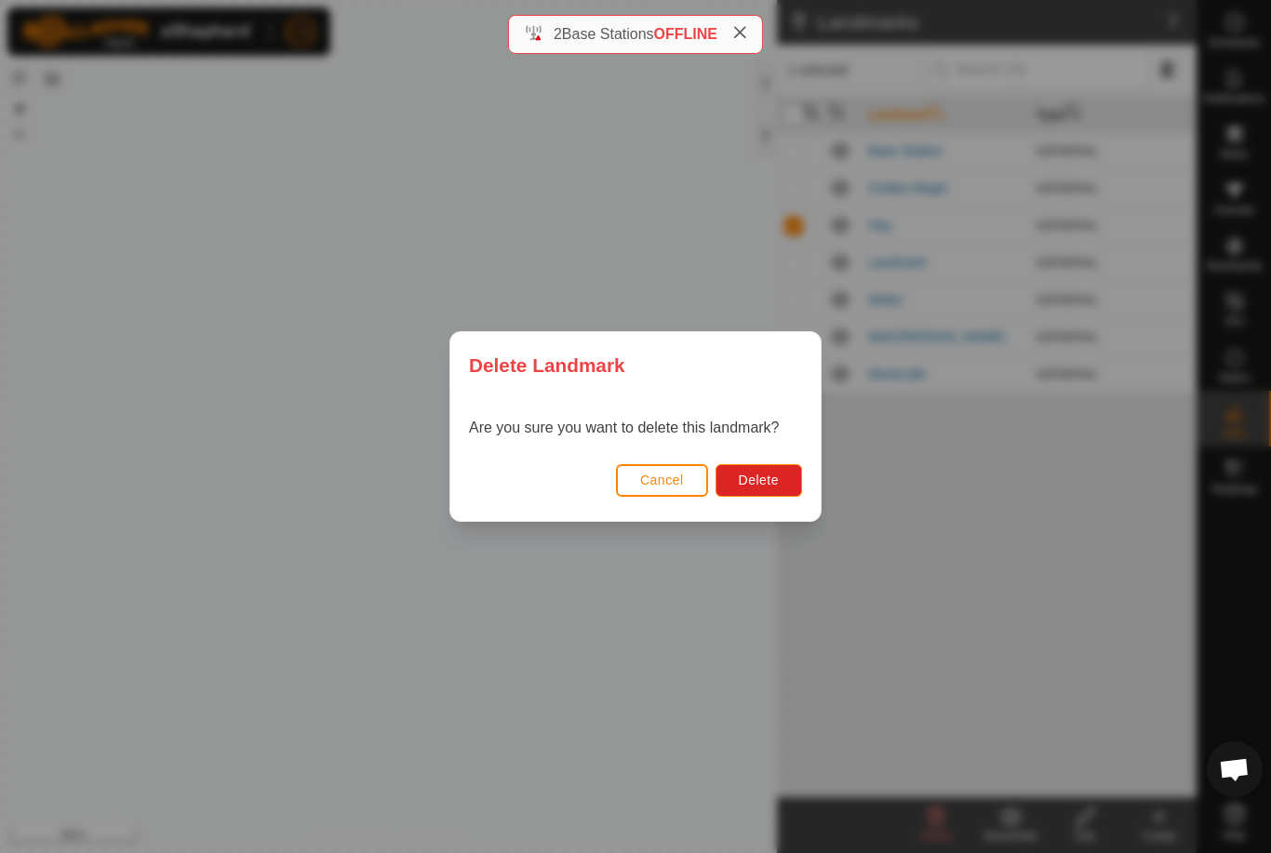
click at [774, 495] on button "Delete" at bounding box center [759, 480] width 87 height 33
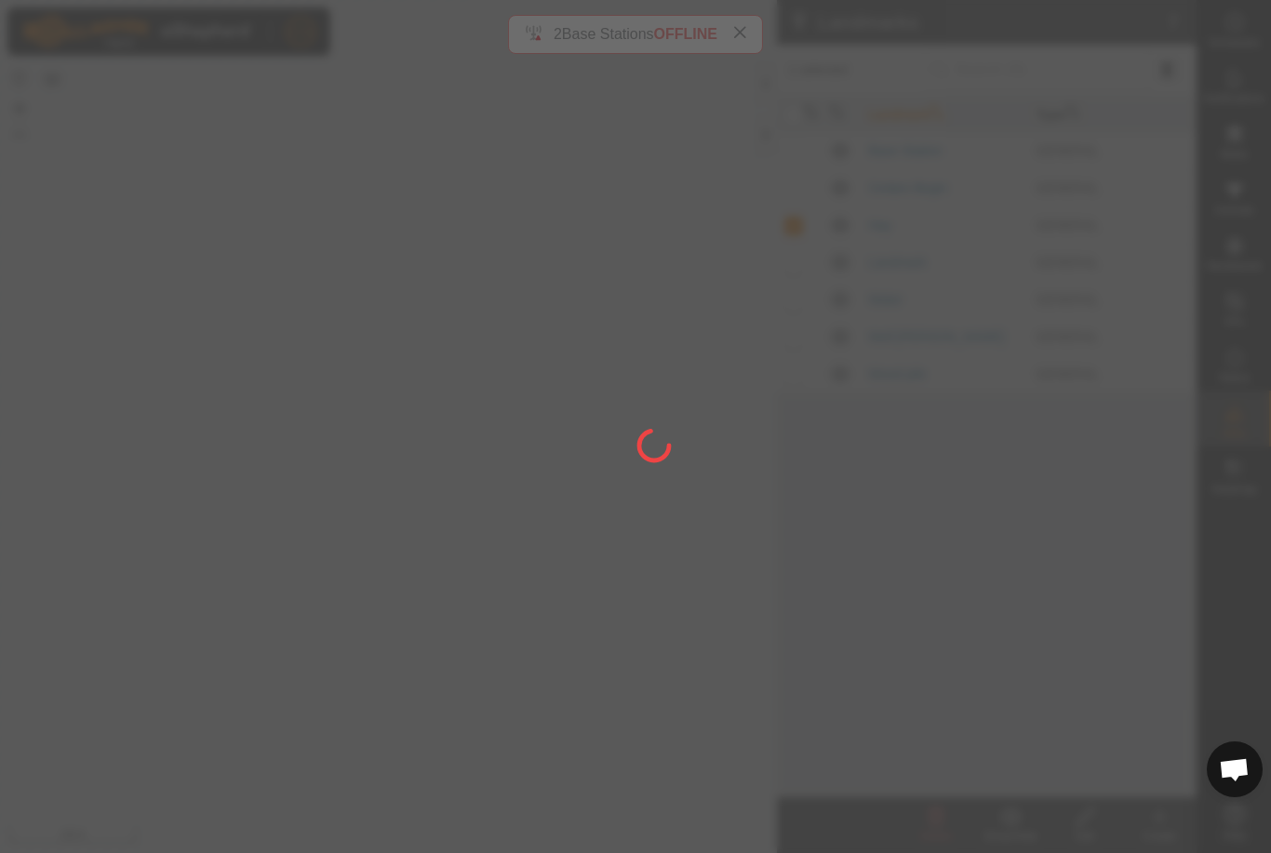
checkbox input "false"
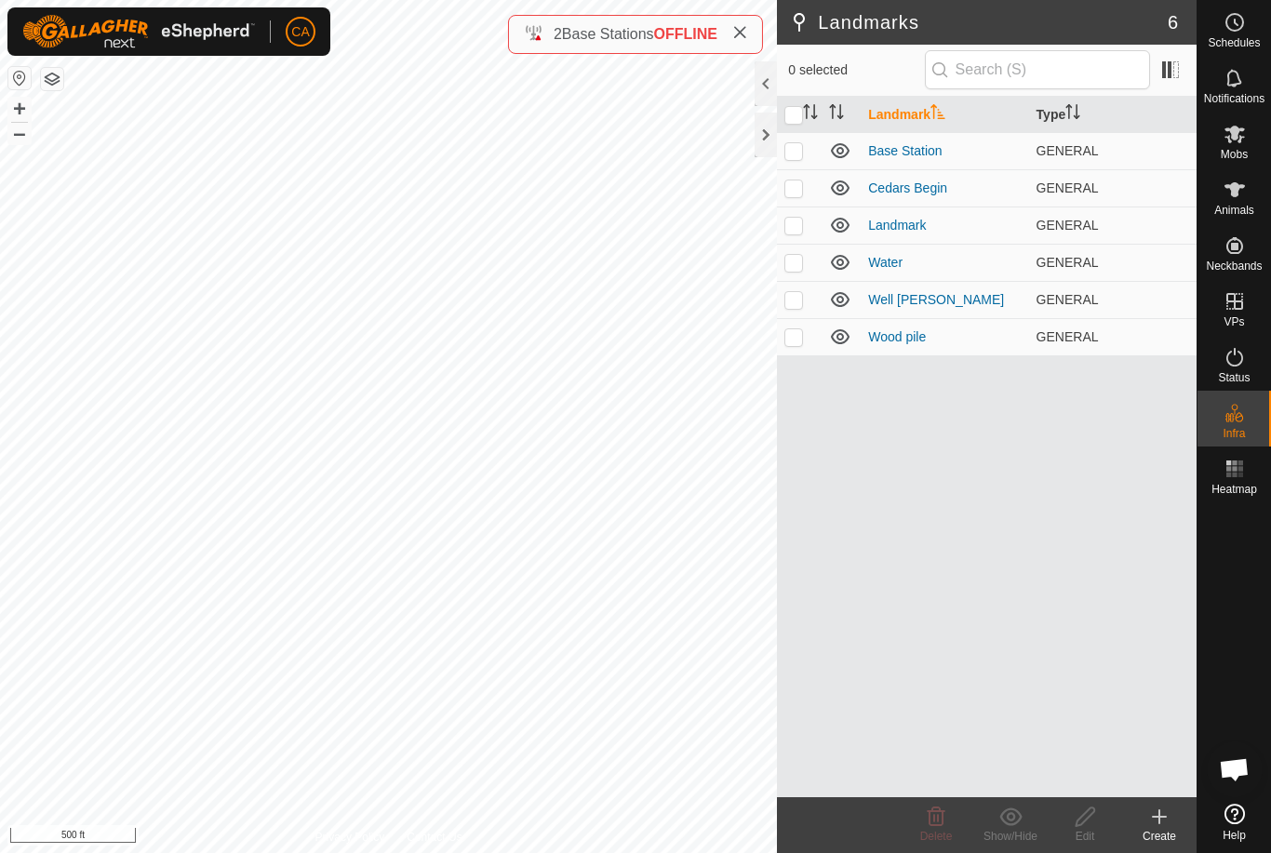
click at [800, 235] on td at bounding box center [799, 225] width 45 height 37
click at [804, 229] on td at bounding box center [799, 225] width 45 height 37
checkbox input "false"
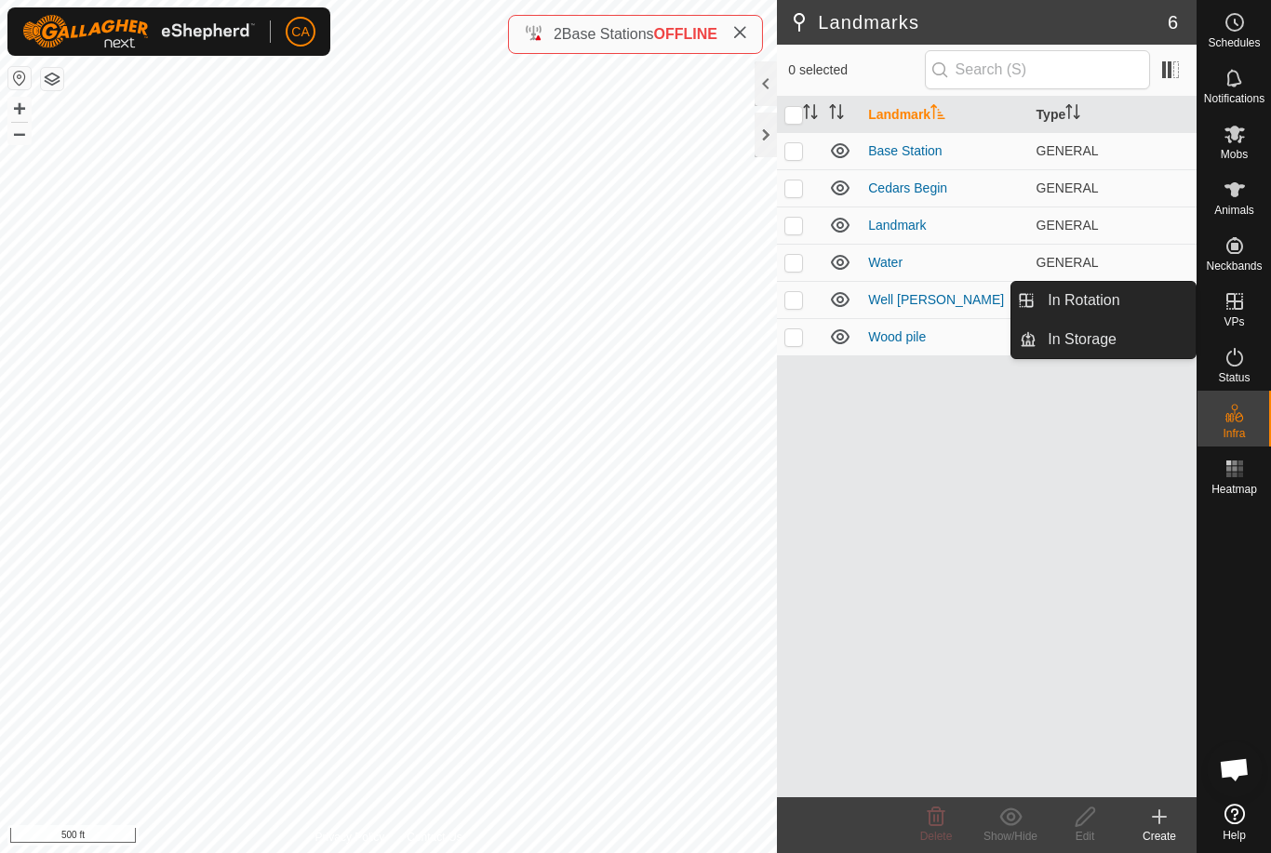
click at [1108, 299] on span "In Rotation" at bounding box center [1084, 300] width 72 height 22
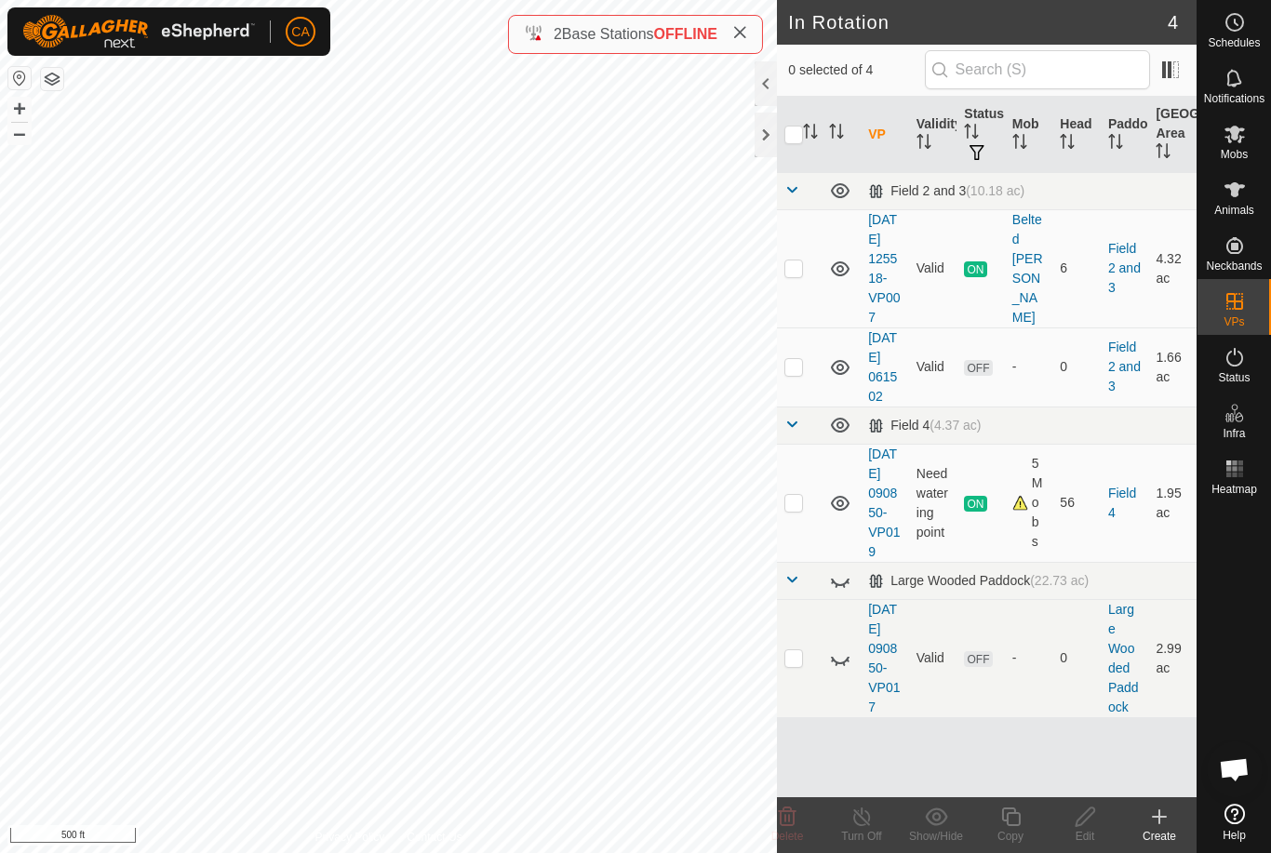
click at [799, 510] on p-checkbox at bounding box center [794, 502] width 19 height 15
click at [801, 540] on td at bounding box center [799, 503] width 45 height 118
checkbox input "false"
click at [810, 395] on td at bounding box center [799, 367] width 45 height 79
click at [803, 374] on p-checkbox at bounding box center [794, 366] width 19 height 15
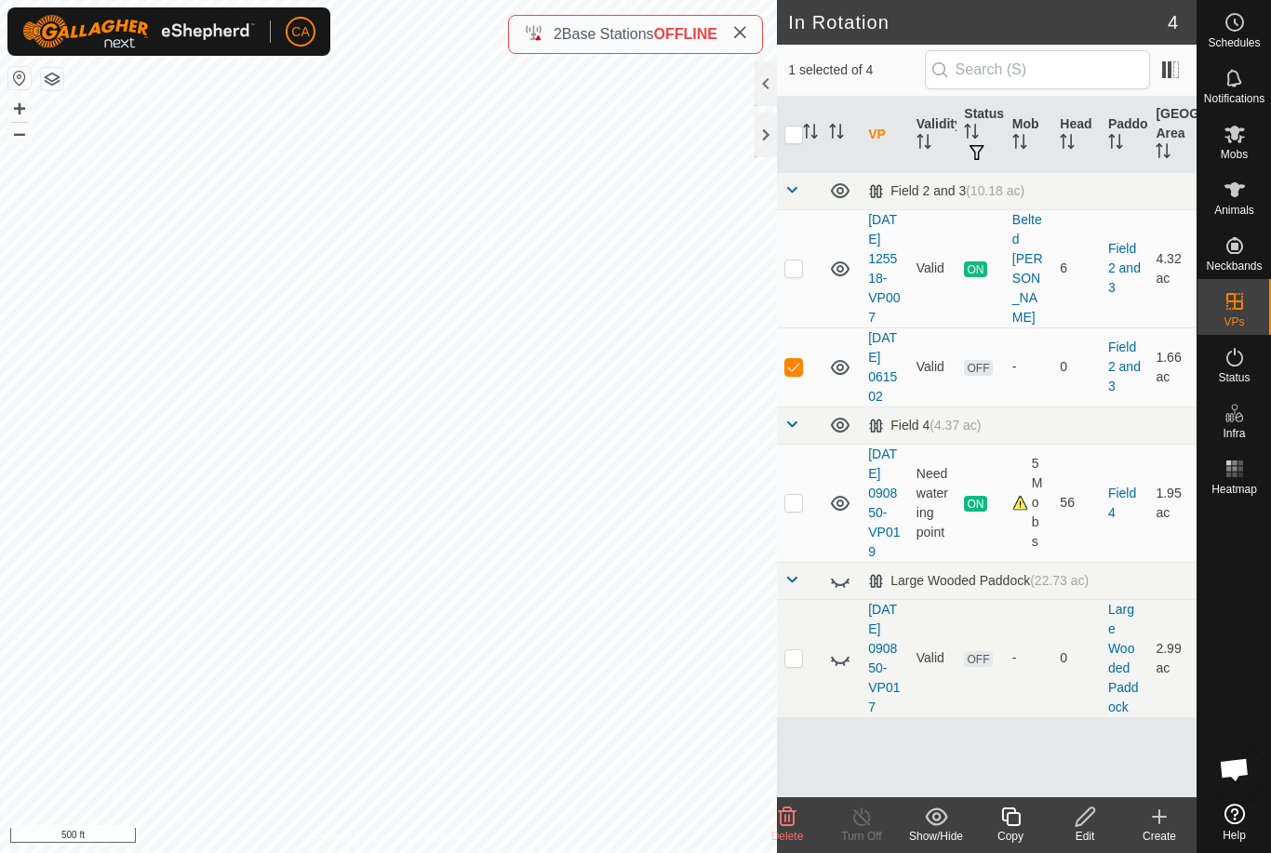
checkbox input "false"
click at [810, 275] on td at bounding box center [799, 268] width 45 height 118
click at [805, 283] on td at bounding box center [799, 268] width 45 height 118
checkbox input "false"
click at [812, 554] on td at bounding box center [799, 503] width 45 height 118
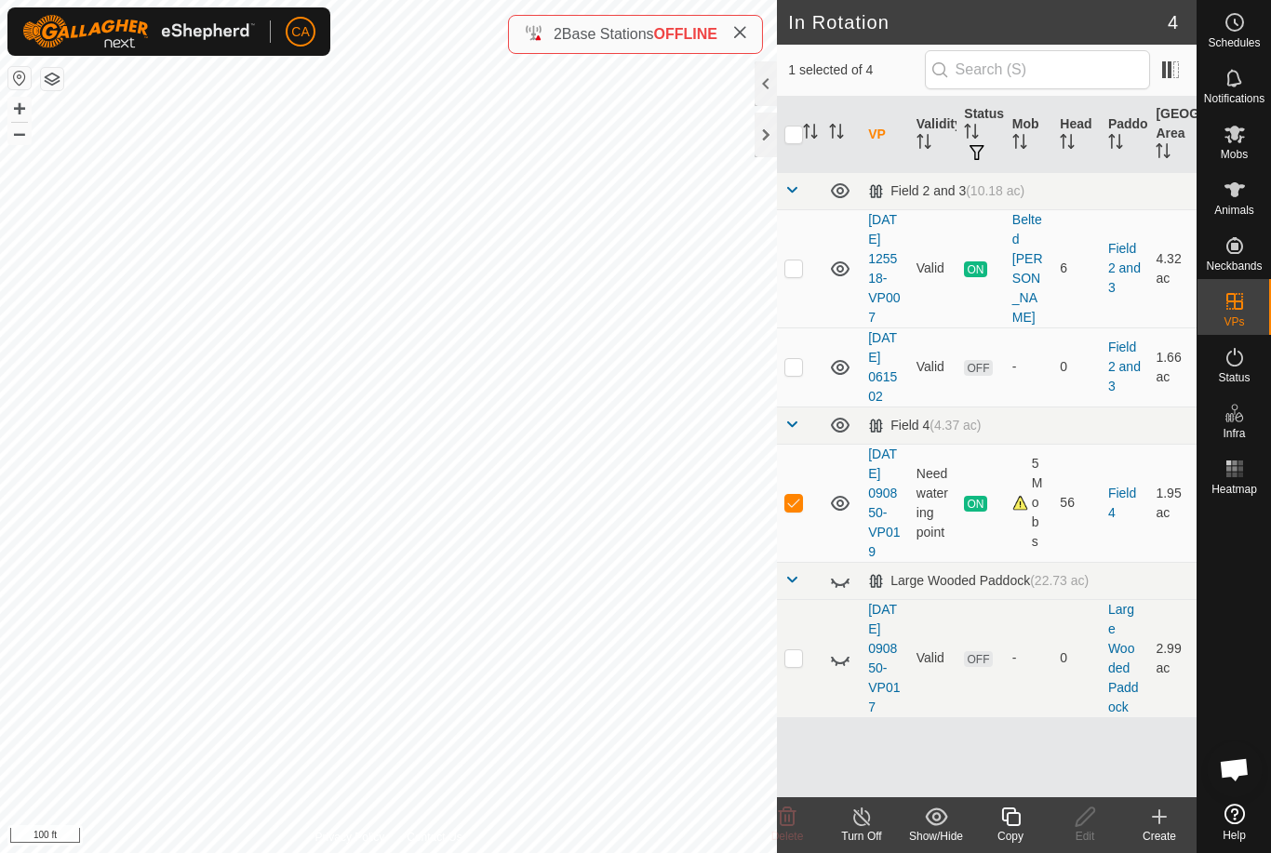
click at [812, 546] on td at bounding box center [799, 503] width 45 height 118
checkbox input "false"
click at [741, 34] on icon at bounding box center [739, 32] width 15 height 15
